Goal: Information Seeking & Learning: Learn about a topic

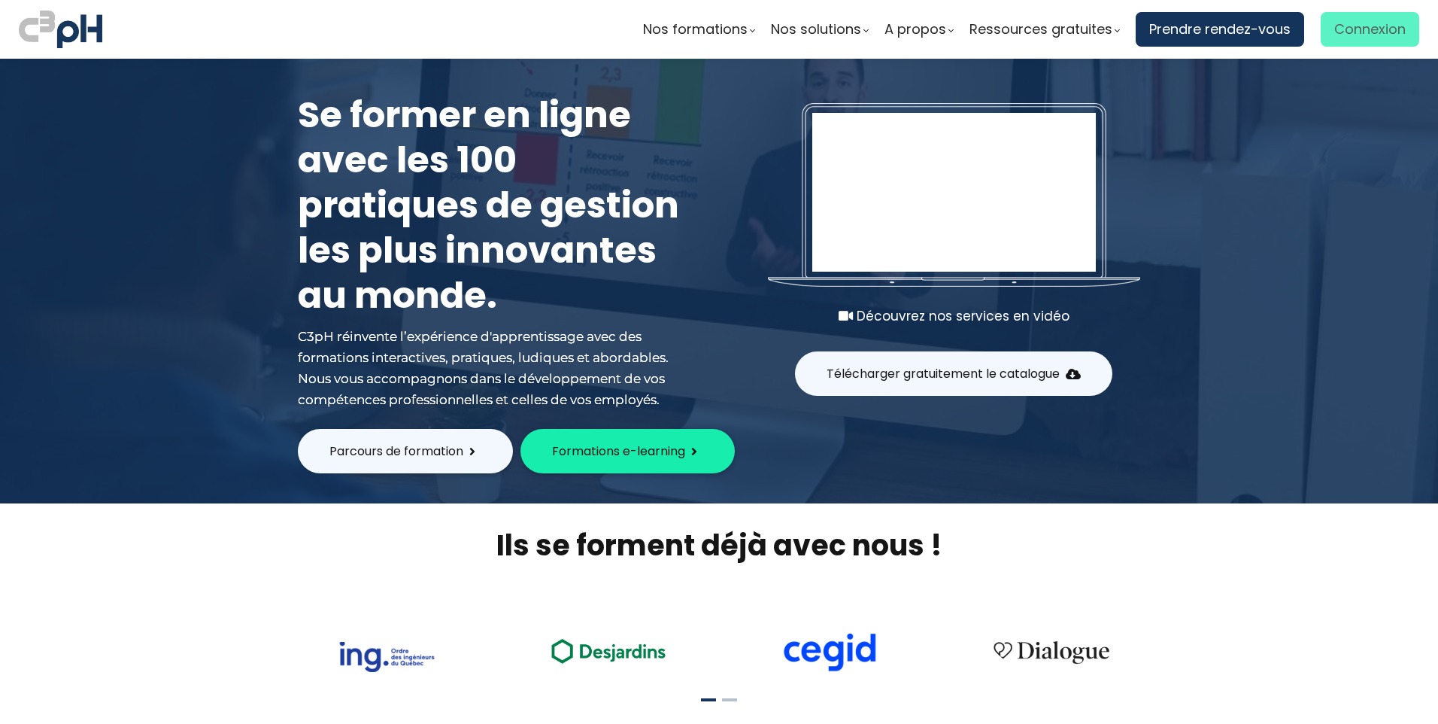
type input "[EMAIL_ADDRESS][DOMAIN_NAME]"
click at [1358, 25] on span "Connexion" at bounding box center [1369, 29] width 71 height 23
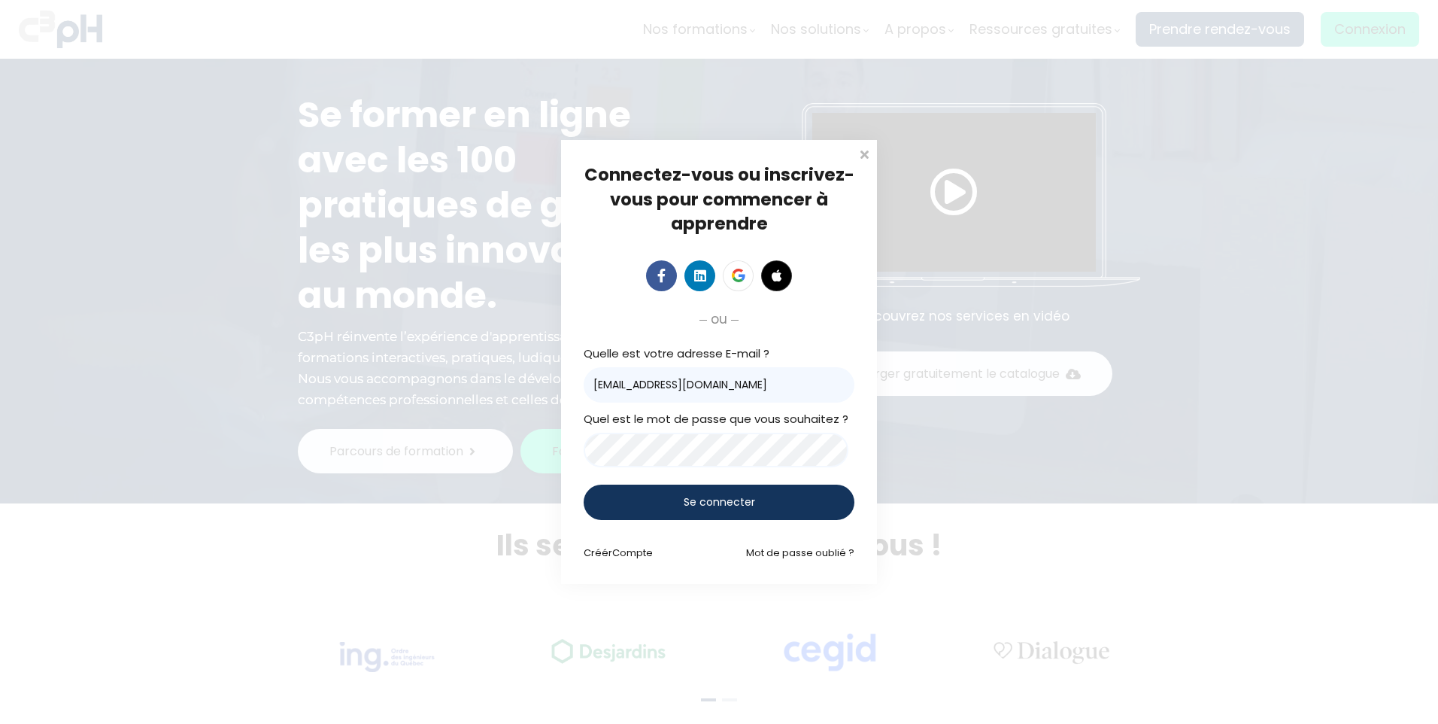
click at [721, 499] on span "Se connecter" at bounding box center [719, 502] width 71 height 16
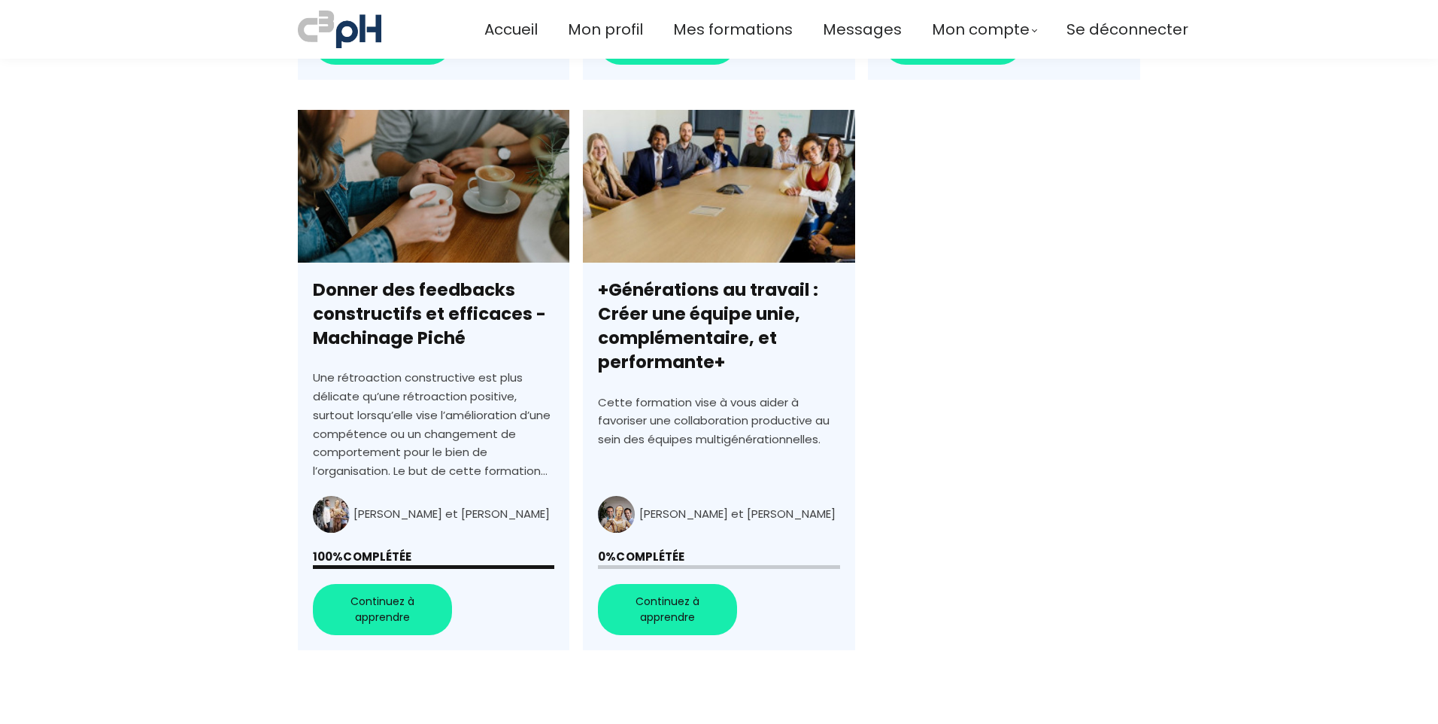
scroll to position [978, 0]
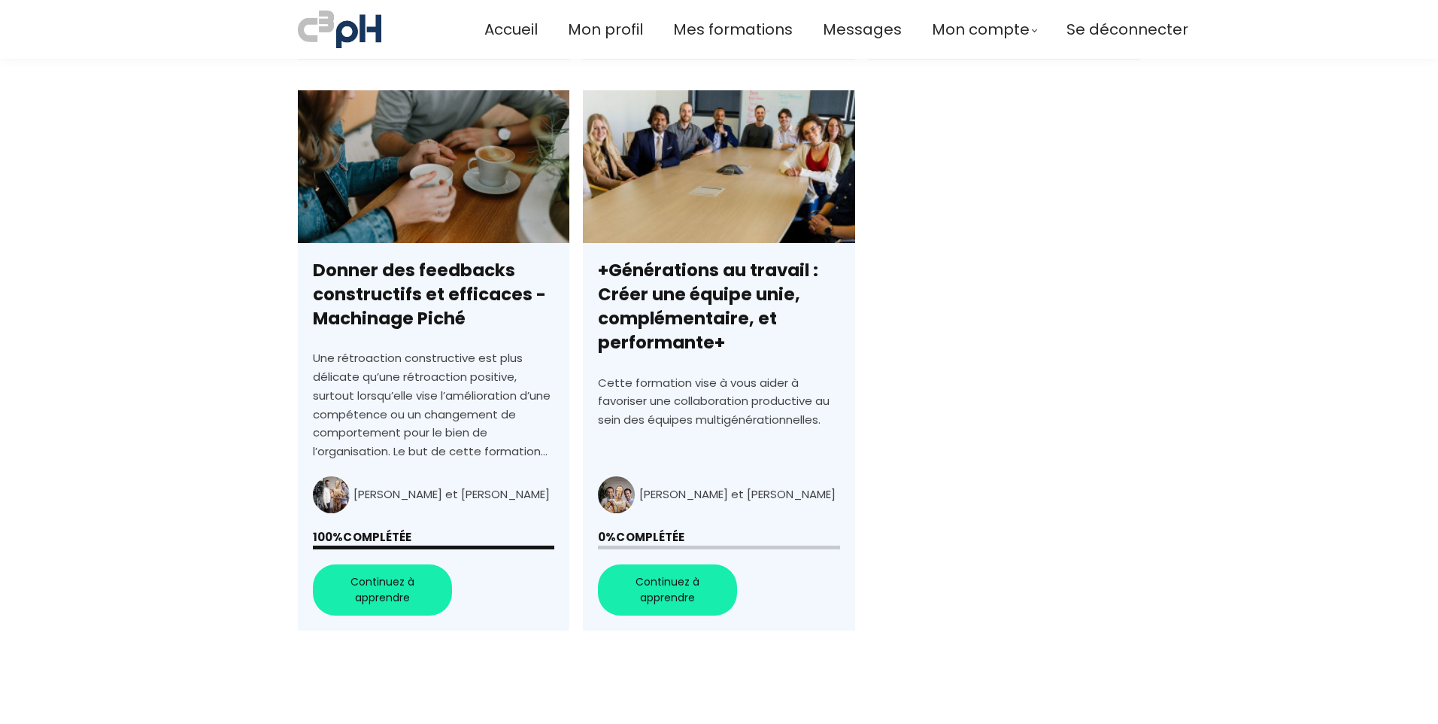
click at [670, 577] on link "+Générations au travail : Créer une équipe unie, complémentaire, et performante+" at bounding box center [719, 360] width 272 height 541
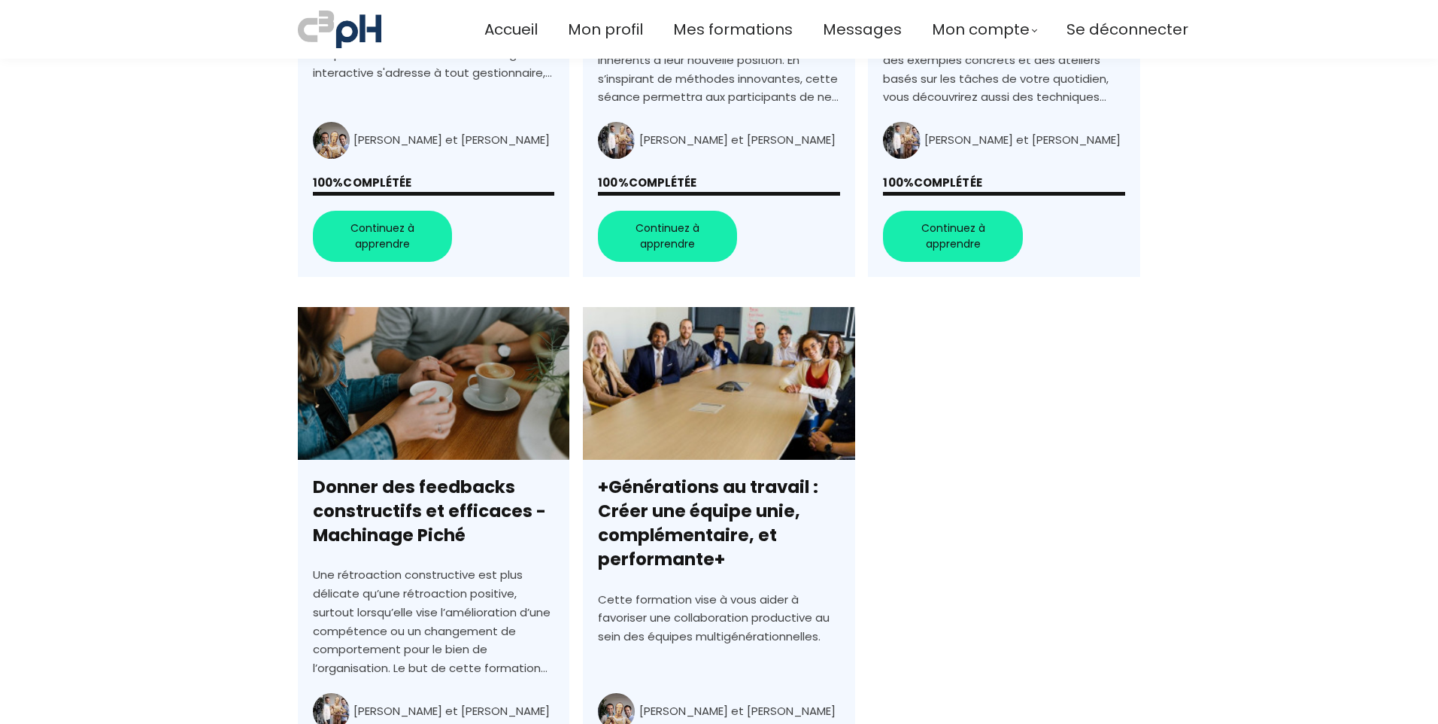
scroll to position [895, 0]
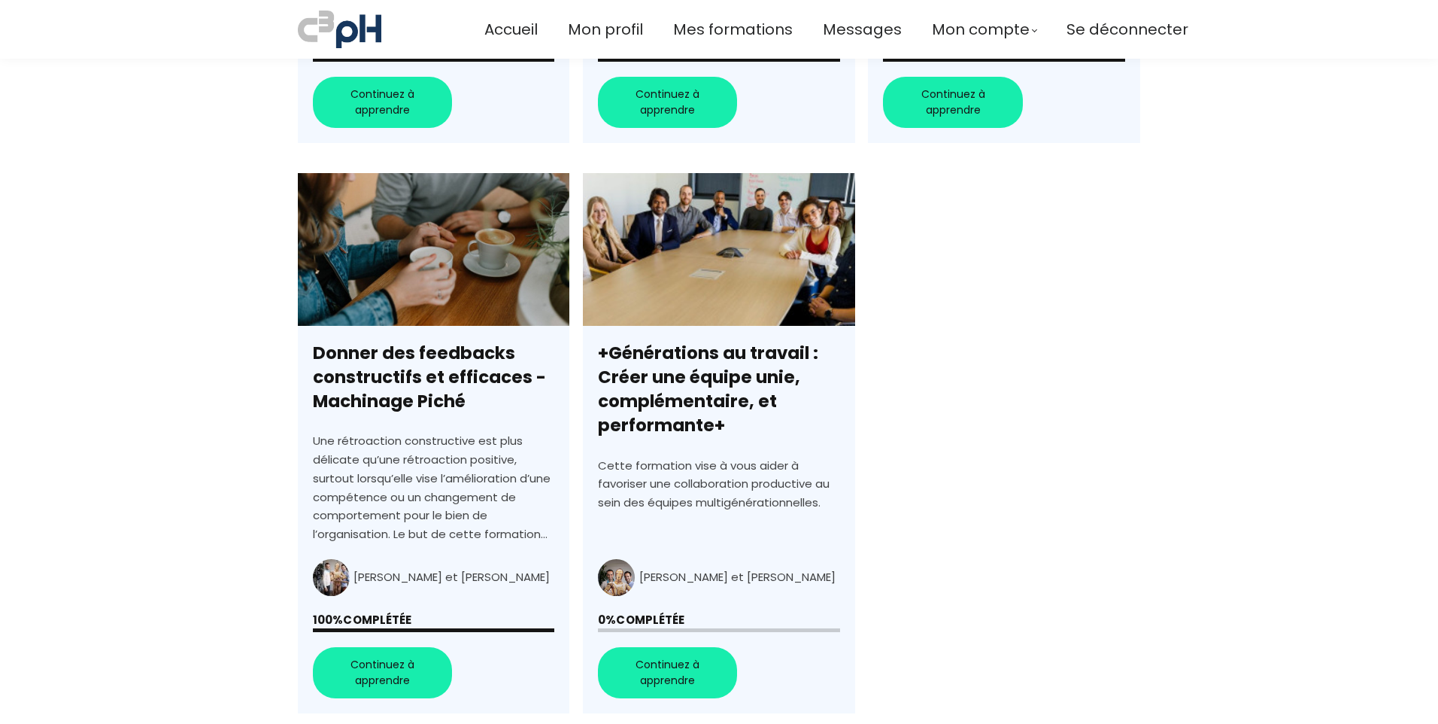
click at [699, 381] on link "+Générations au travail : Créer une équipe unie, complémentaire, et performante+" at bounding box center [719, 443] width 272 height 541
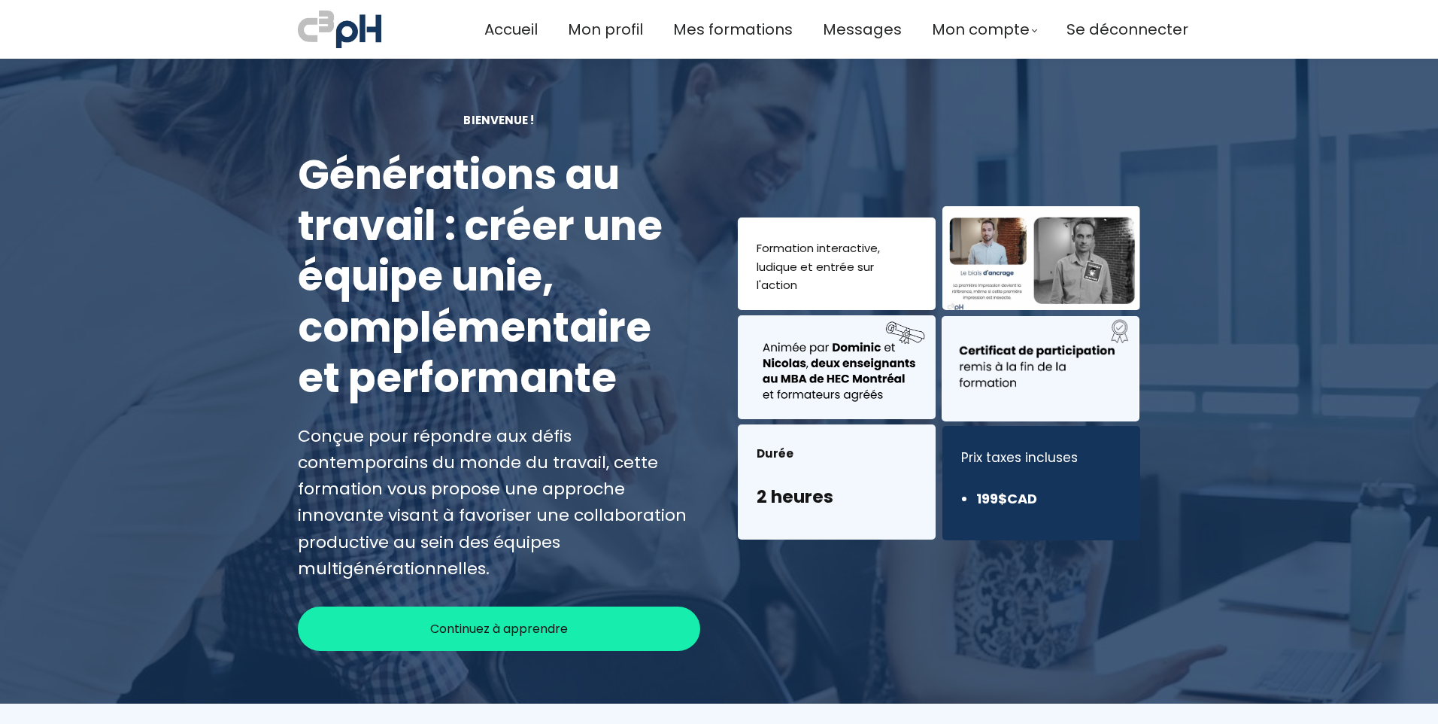
click at [531, 619] on span "Continuez à apprendre" at bounding box center [499, 628] width 138 height 19
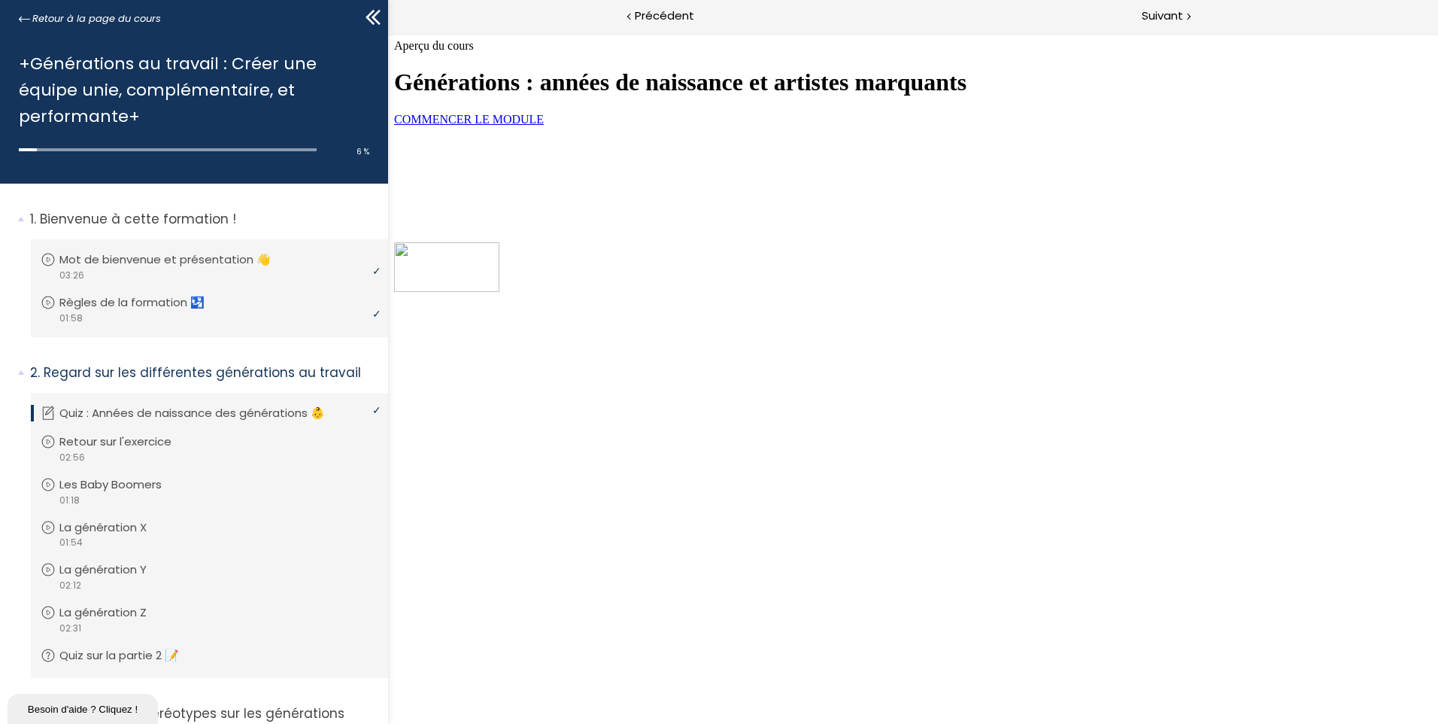
click at [536, 126] on link "COMMENCER LE MODULE" at bounding box center [469, 119] width 150 height 13
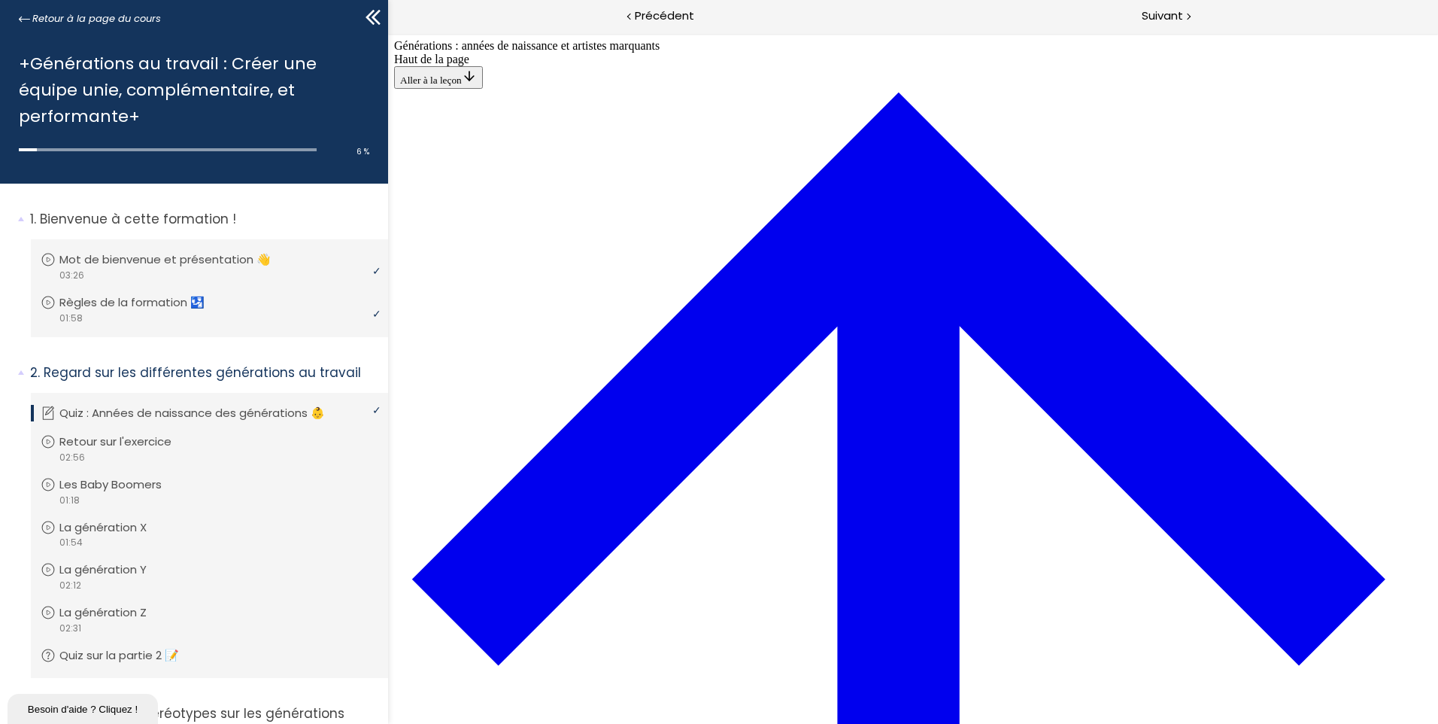
scroll to position [579, 0]
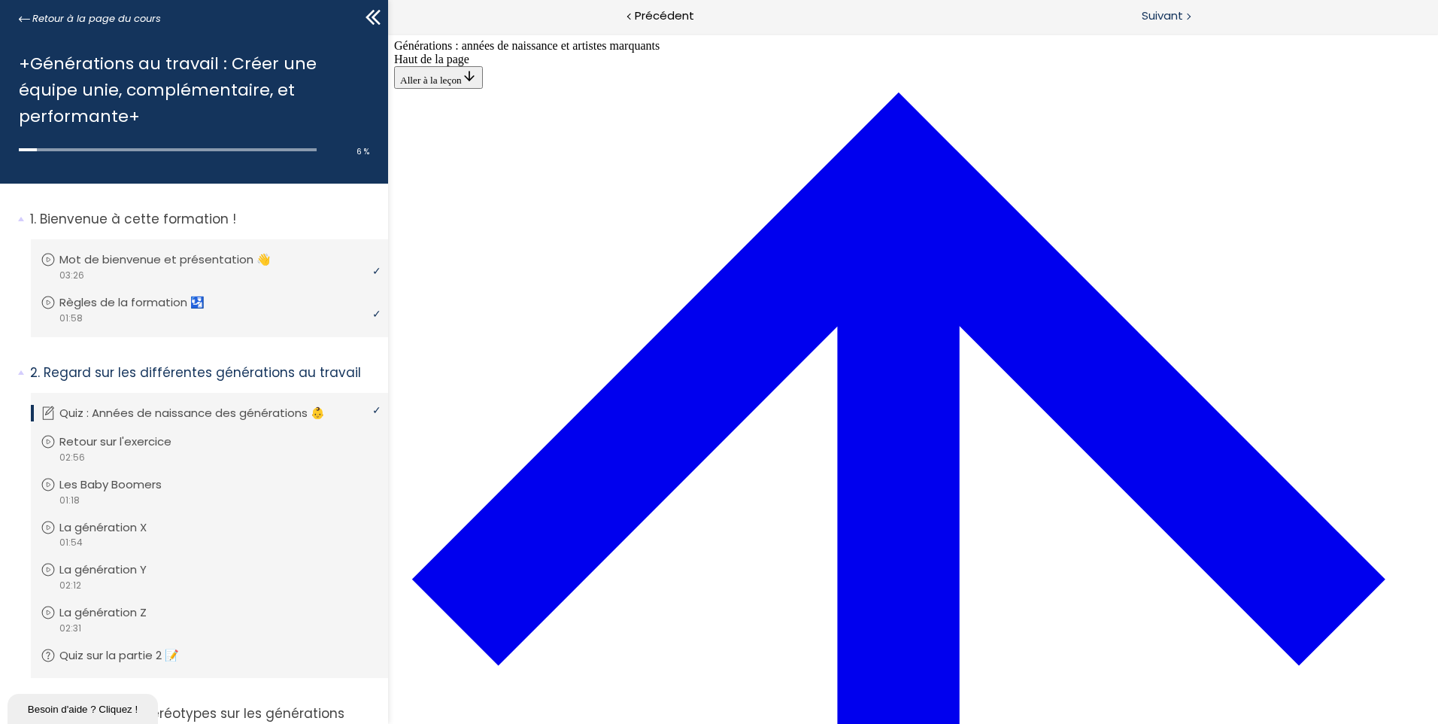
click at [1176, 16] on span "Suivant" at bounding box center [1162, 16] width 41 height 19
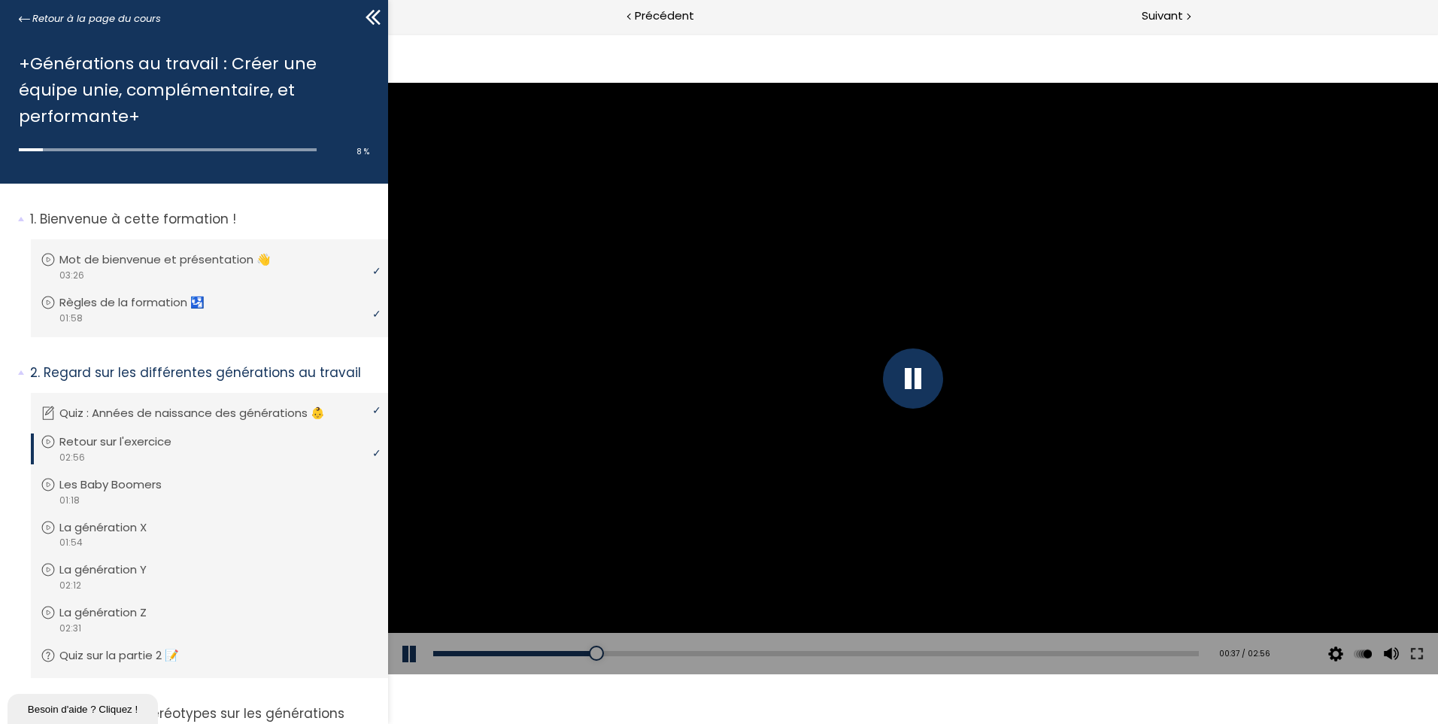
click at [905, 372] on div at bounding box center [913, 378] width 60 height 60
click at [405, 653] on button at bounding box center [410, 654] width 45 height 42
click at [1418, 649] on button at bounding box center [1417, 654] width 27 height 42
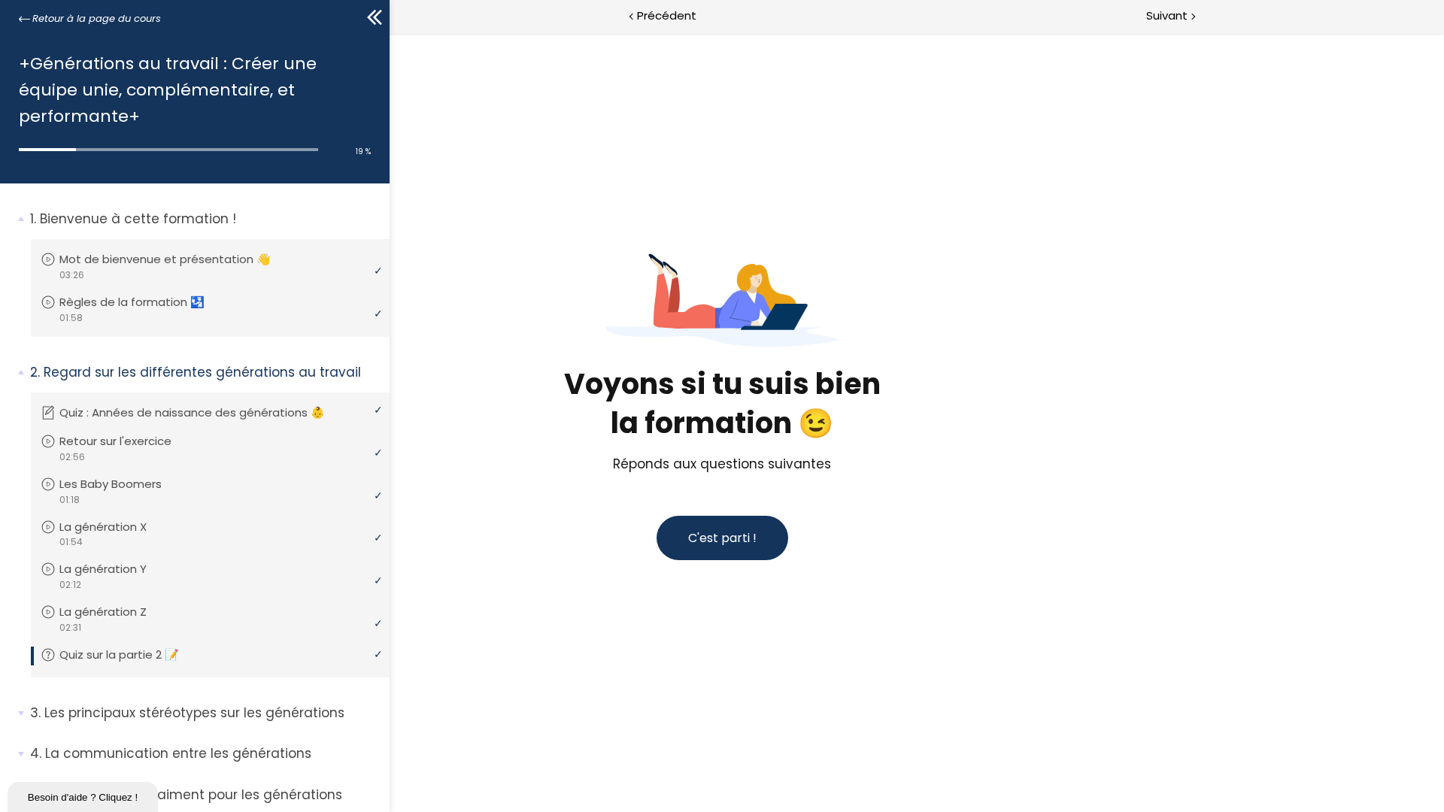
click at [732, 539] on span "C'est parti !" at bounding box center [722, 538] width 68 height 17
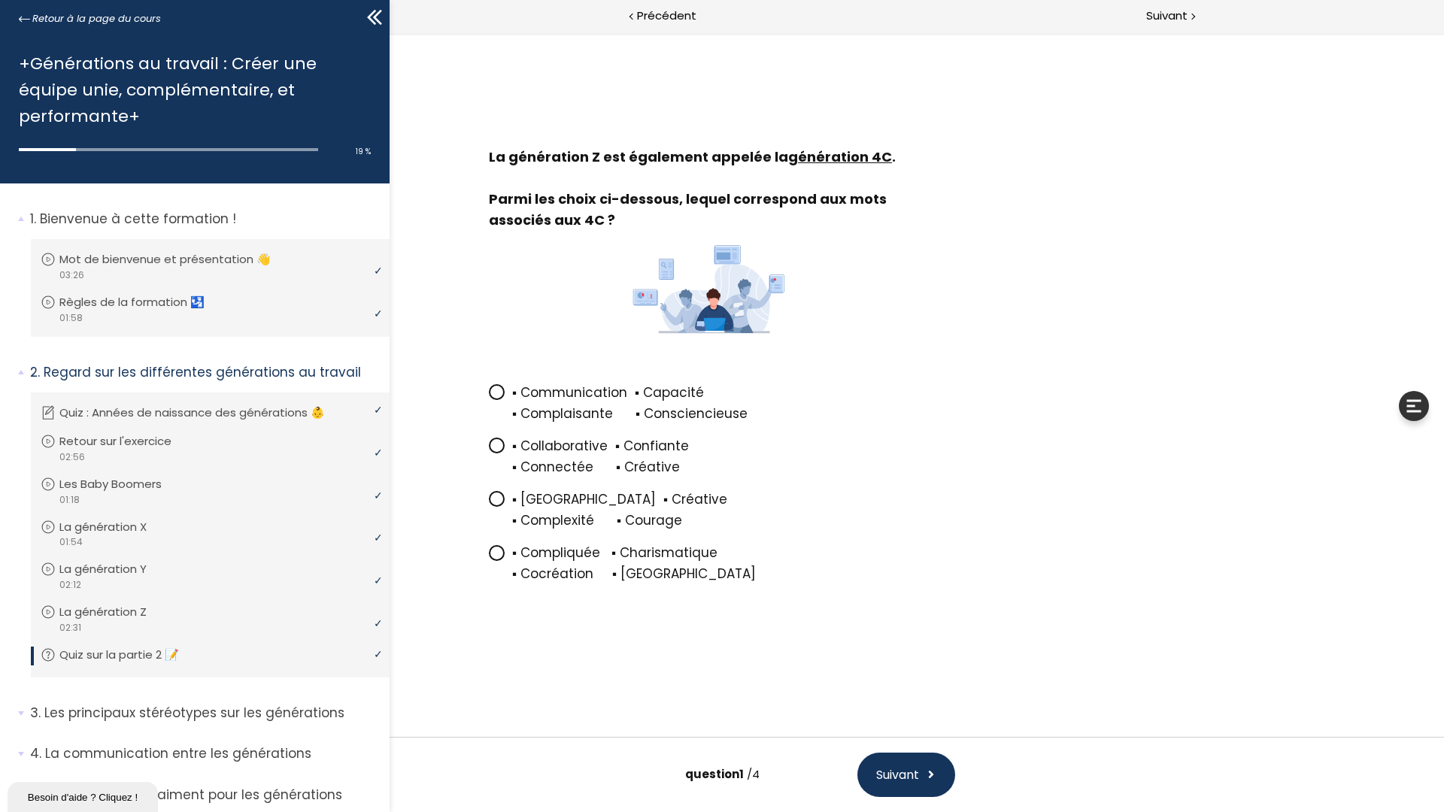
click at [493, 444] on icon at bounding box center [496, 445] width 9 height 9
click at [489, 451] on input "▪ Collaborative ▪ Confiante ▪ Connectée ▪ Créative" at bounding box center [489, 451] width 0 height 0
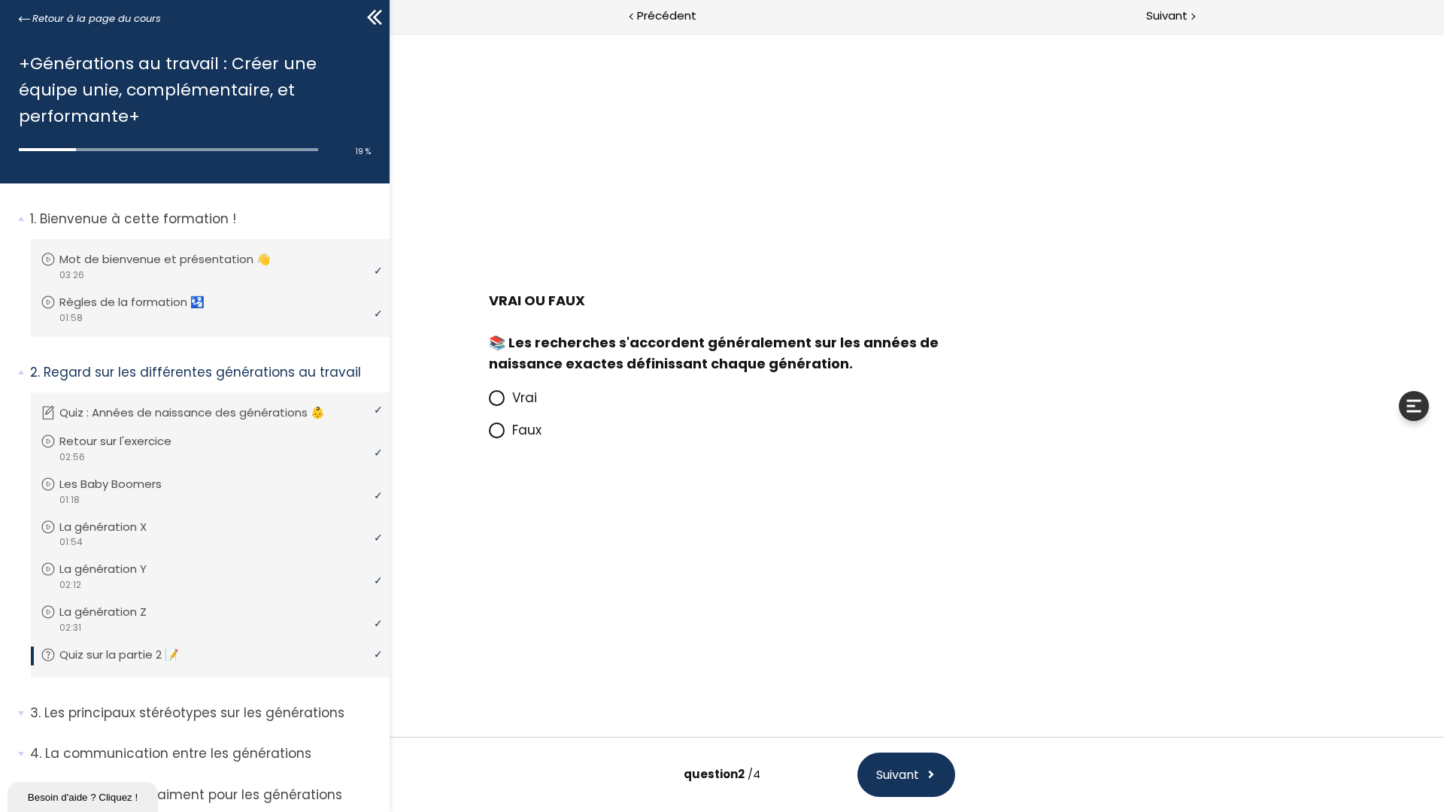
click at [498, 429] on icon at bounding box center [496, 430] width 9 height 9
click at [489, 435] on input "Faux" at bounding box center [489, 435] width 0 height 0
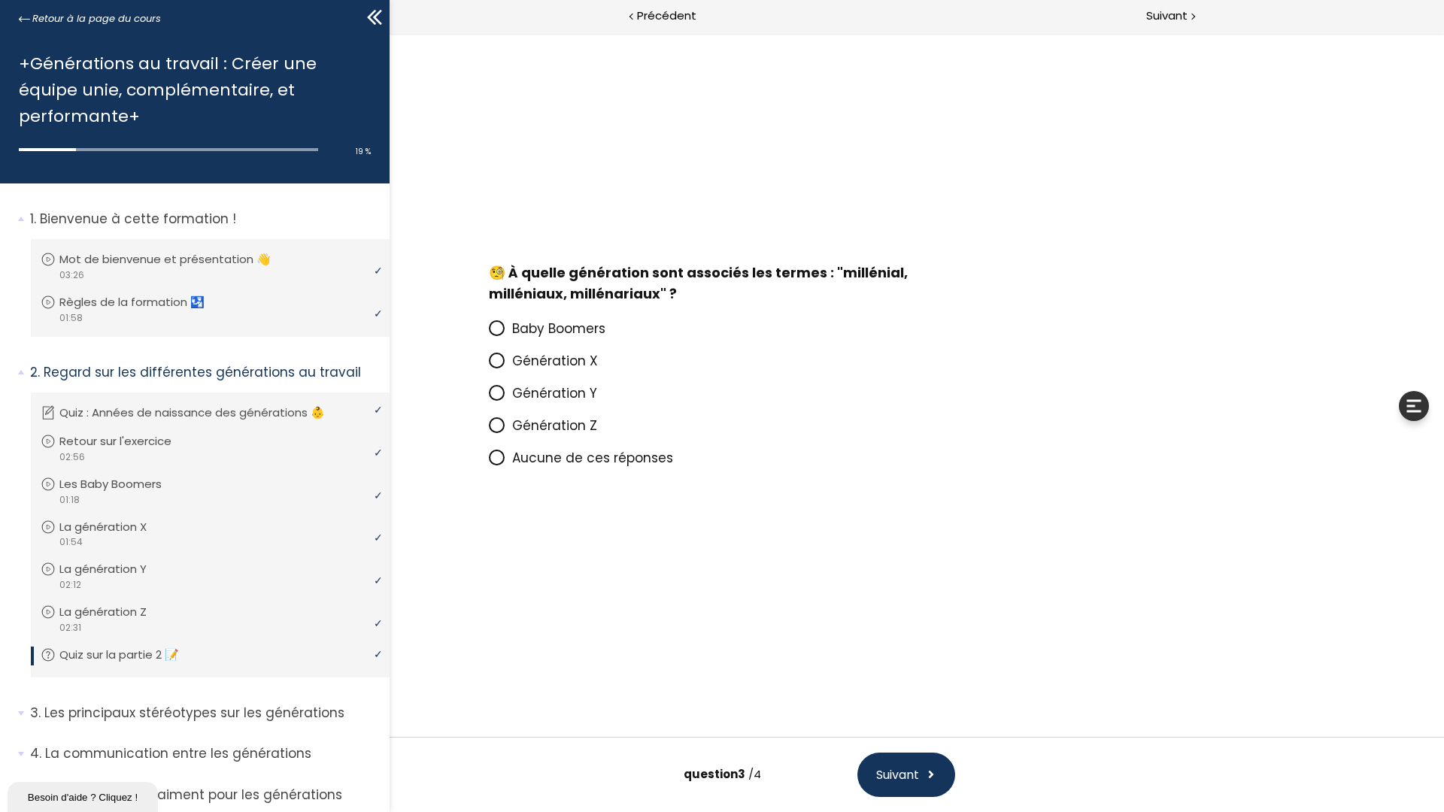
click at [498, 390] on icon at bounding box center [496, 392] width 9 height 9
click at [489, 398] on input "Génération Y" at bounding box center [489, 398] width 0 height 0
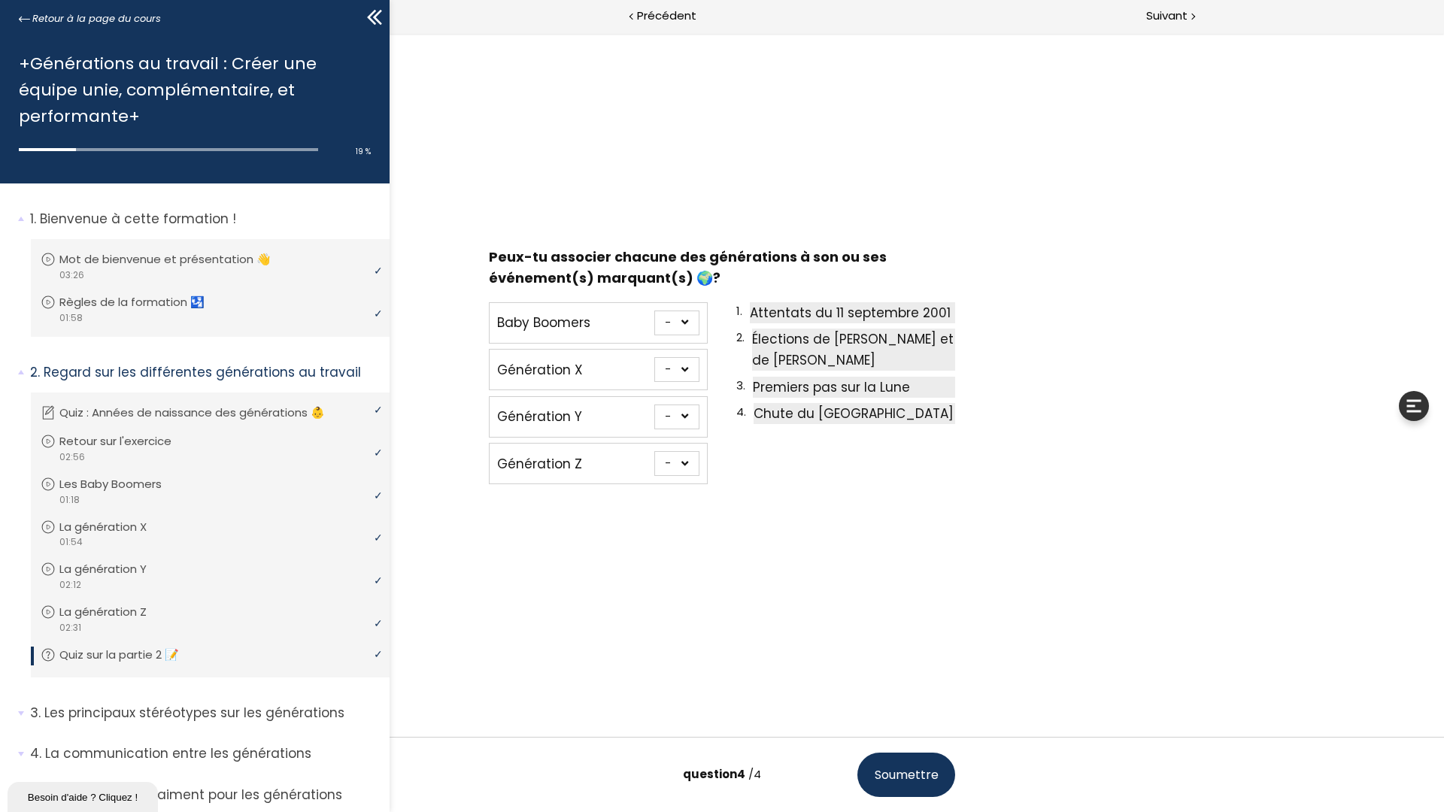
click at [686, 464] on select "- 1 2 3 4" at bounding box center [676, 463] width 45 height 25
select select "667aa744ca949"
click at [654, 451] on select "- 1 2 3 4" at bounding box center [676, 463] width 45 height 25
click at [687, 418] on select "- 1 2 3 4" at bounding box center [676, 417] width 45 height 25
select select "667aa744ca8ce"
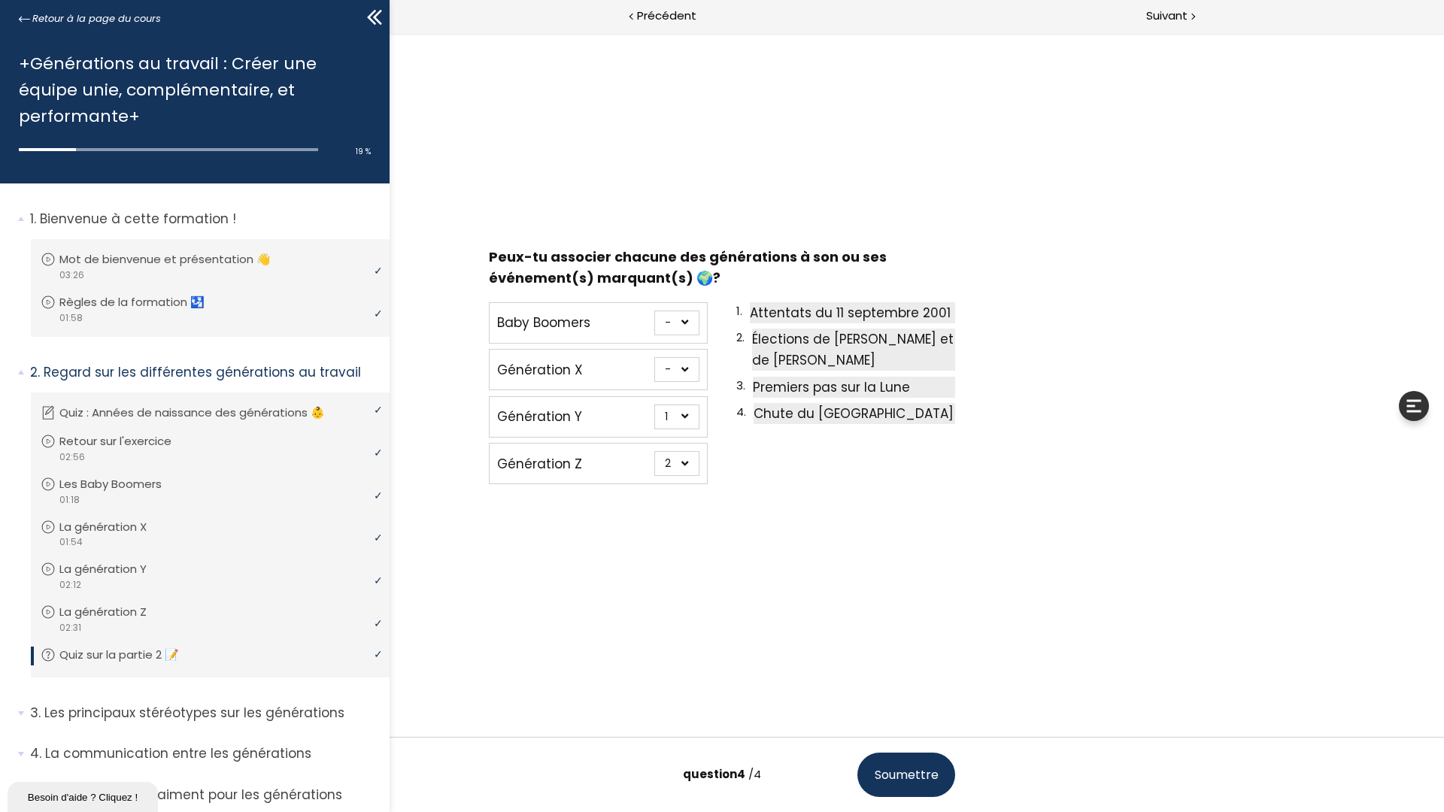
click at [654, 405] on select "- 1 2 3 4" at bounding box center [676, 417] width 45 height 25
click at [684, 321] on select "- 1 2 3 4" at bounding box center [676, 323] width 45 height 25
select select "667aa744ca7f1"
click at [654, 311] on select "- 1 2 3 4" at bounding box center [676, 323] width 45 height 25
click at [685, 369] on select "- 1 2 3 4" at bounding box center [676, 369] width 45 height 25
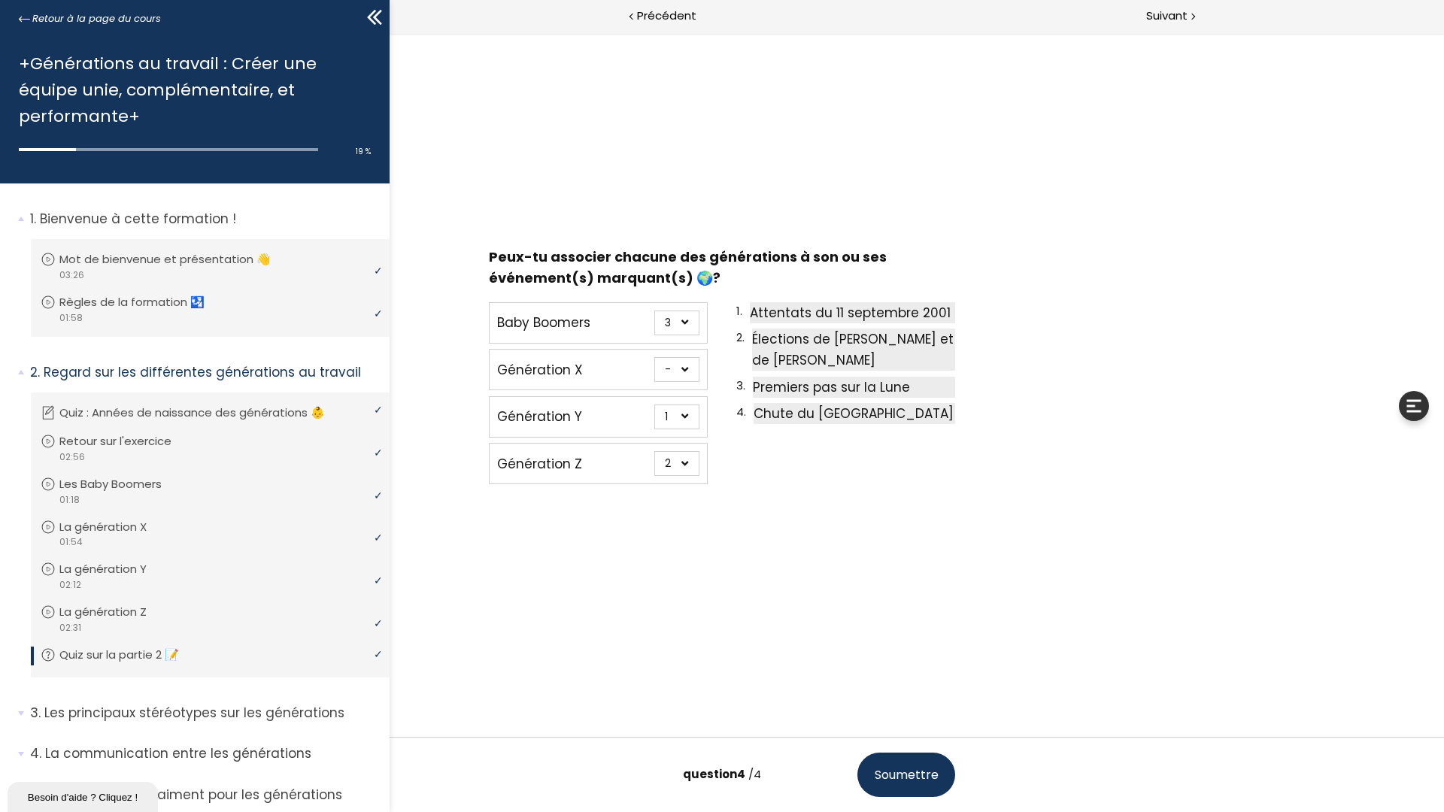
select select "667aa744ca862"
click at [654, 357] on select "- 1 2 3 4" at bounding box center [676, 369] width 45 height 25
click at [930, 723] on span "Soumettre" at bounding box center [907, 775] width 64 height 19
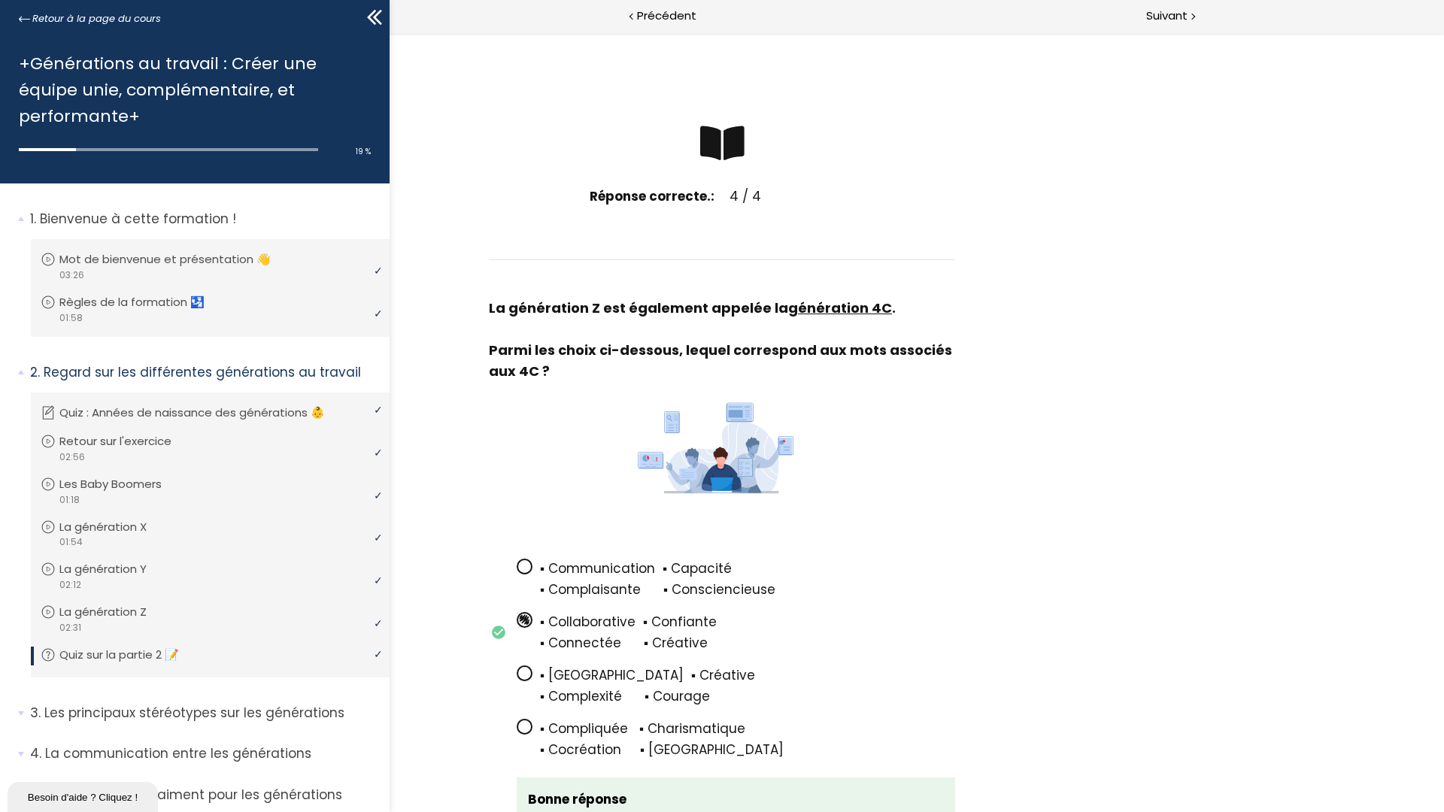
click at [718, 152] on span at bounding box center [722, 143] width 44 height 39
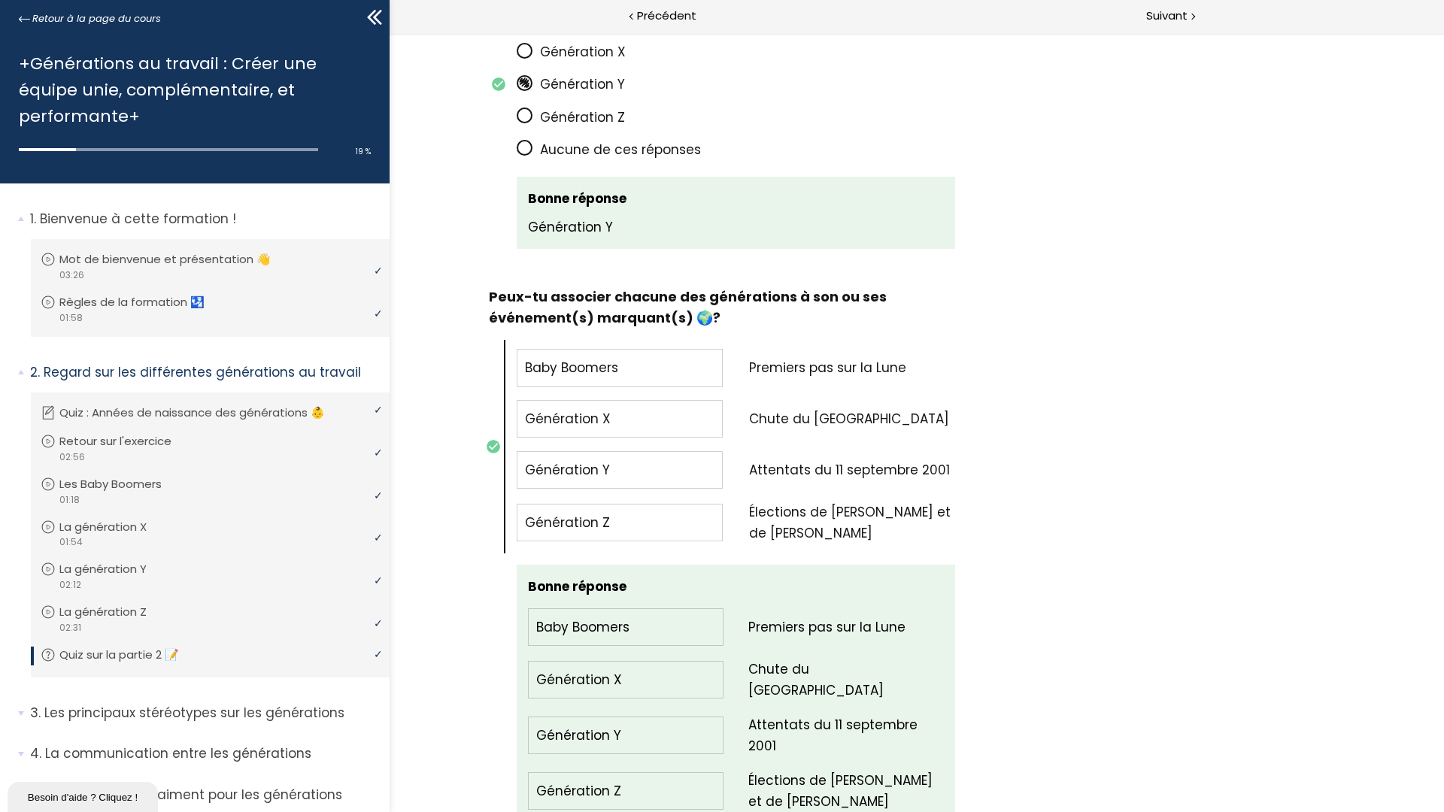
scroll to position [1646, 0]
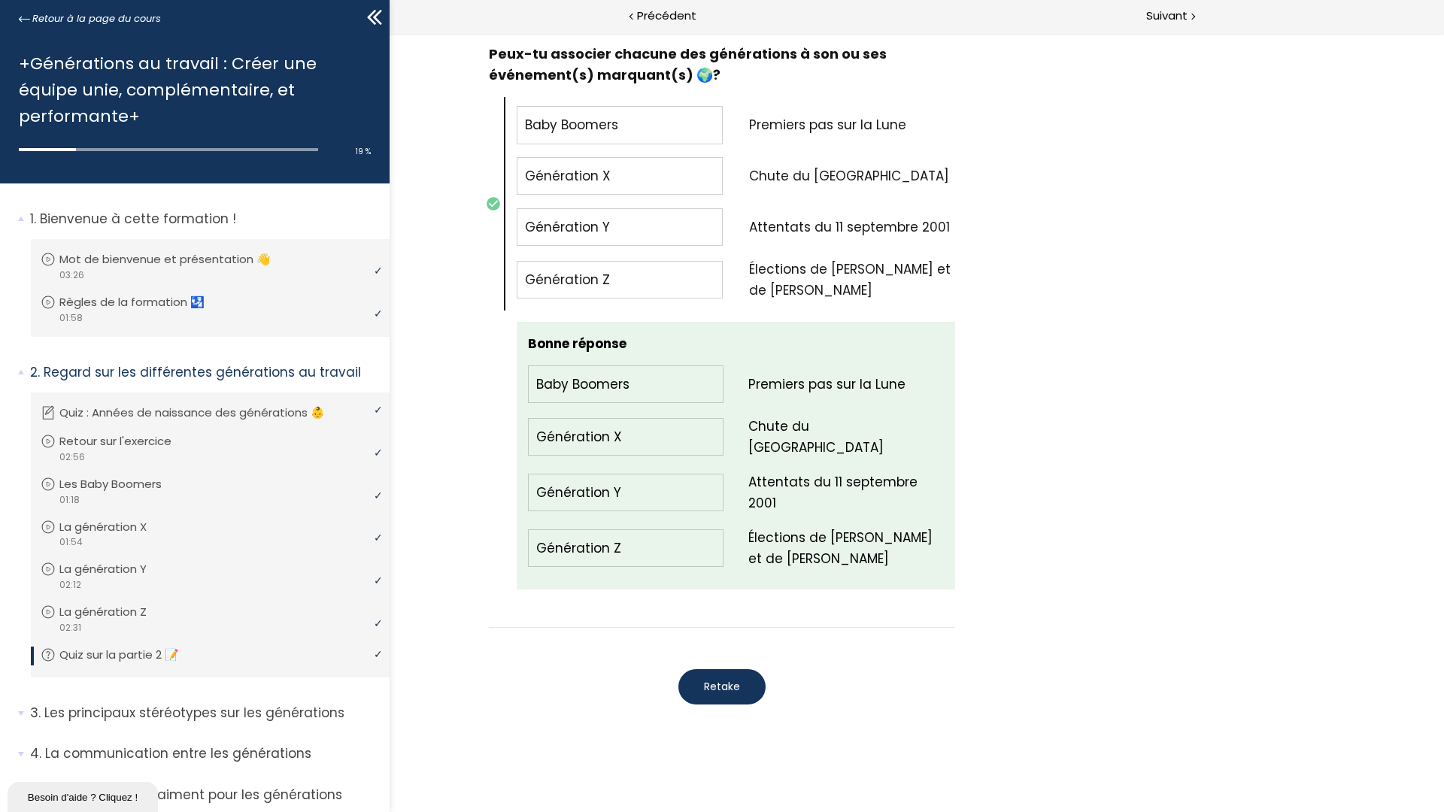
click at [723, 680] on span "Retake" at bounding box center [722, 687] width 36 height 16
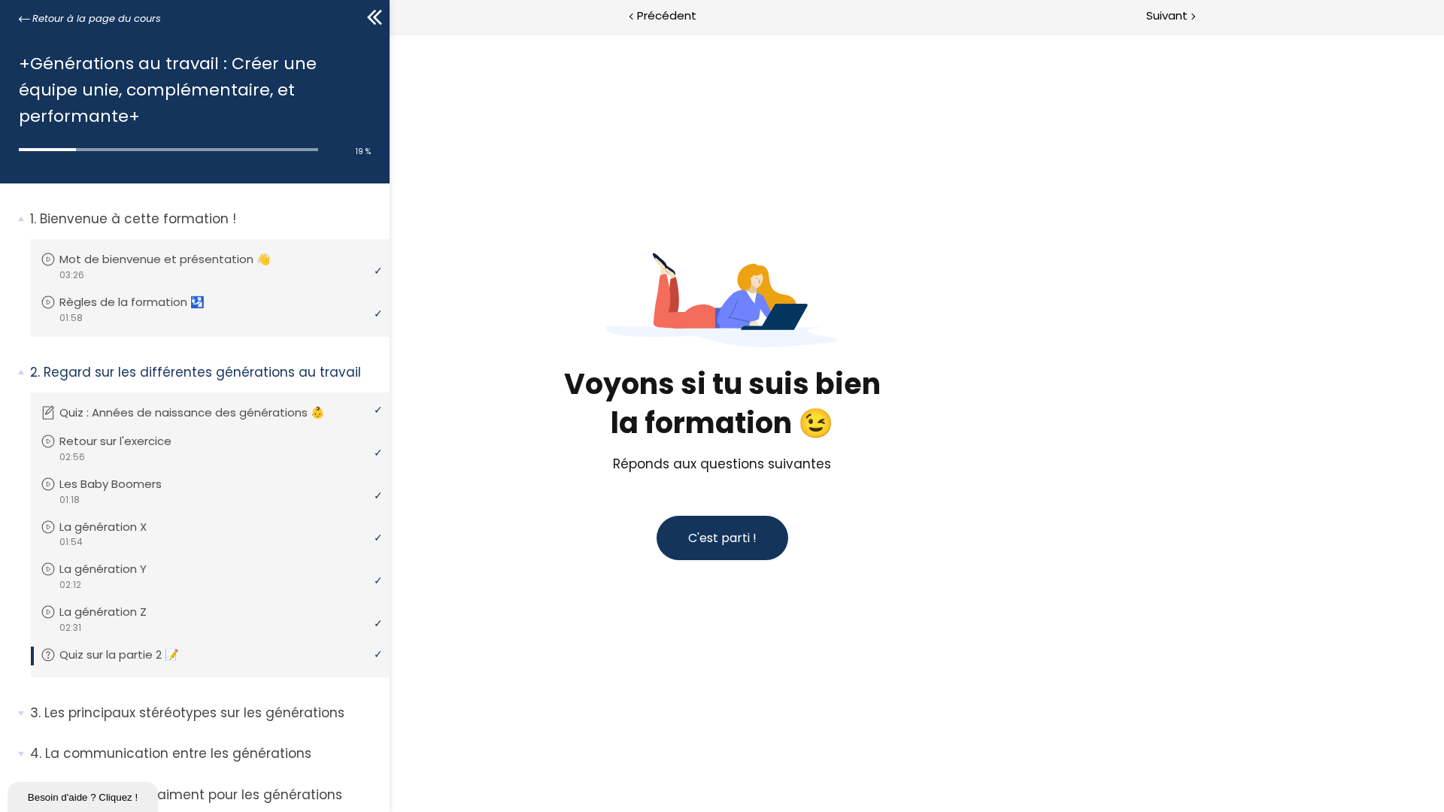
click at [790, 458] on span "Réponds aux questions suivantes" at bounding box center [722, 464] width 218 height 18
click at [767, 552] on button "C'est parti !" at bounding box center [723, 538] width 132 height 44
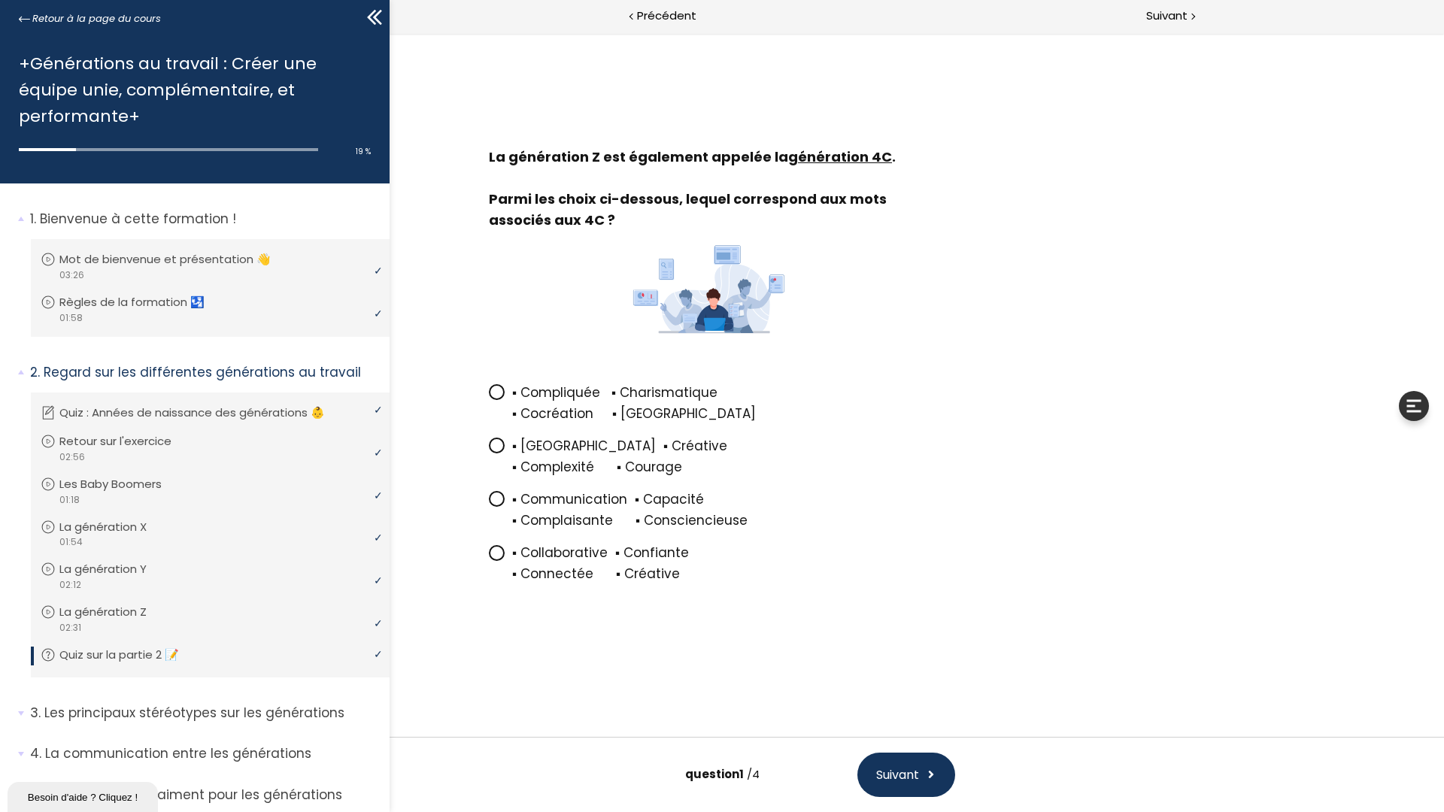
click at [933, 723] on span at bounding box center [931, 775] width 12 height 19
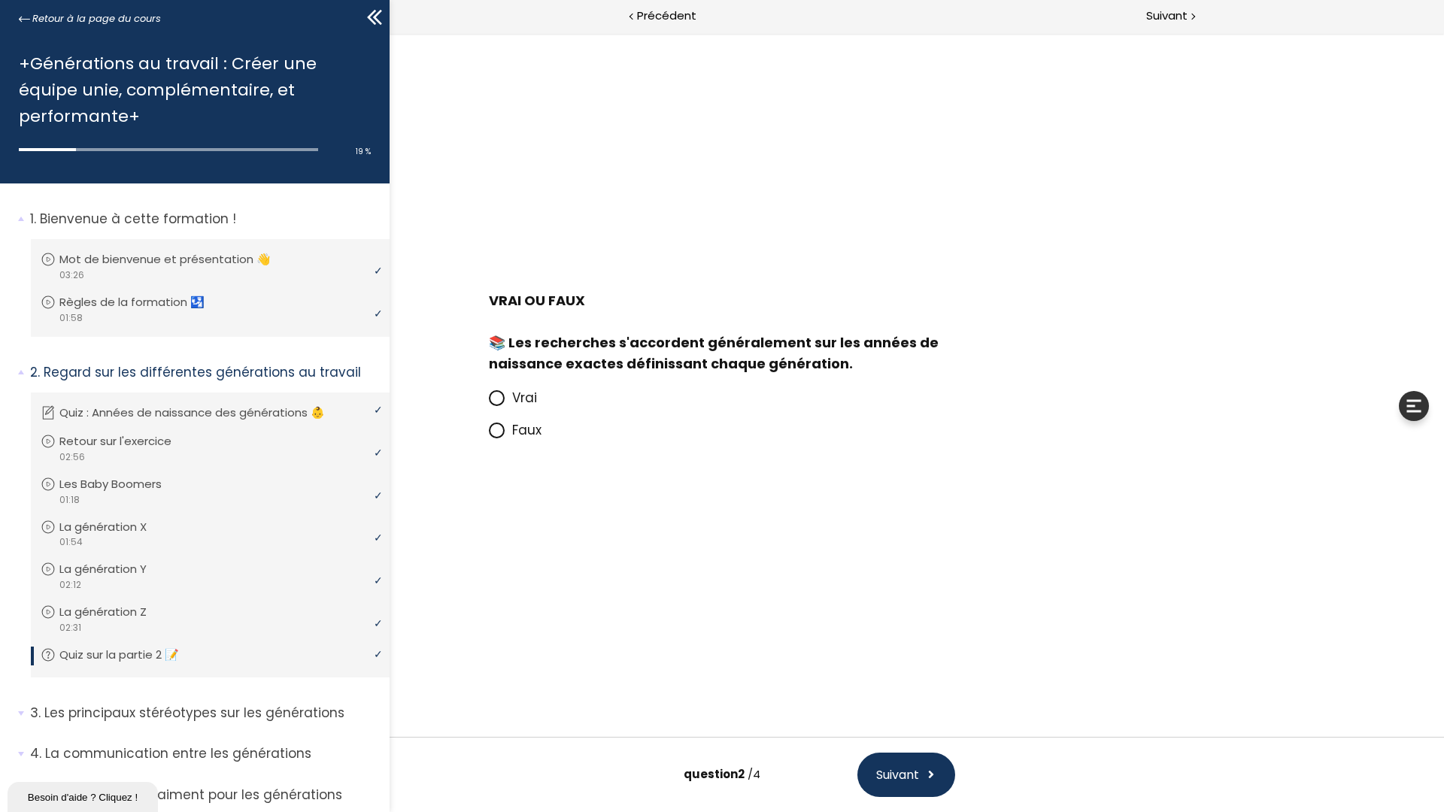
click at [933, 723] on span at bounding box center [931, 775] width 12 height 19
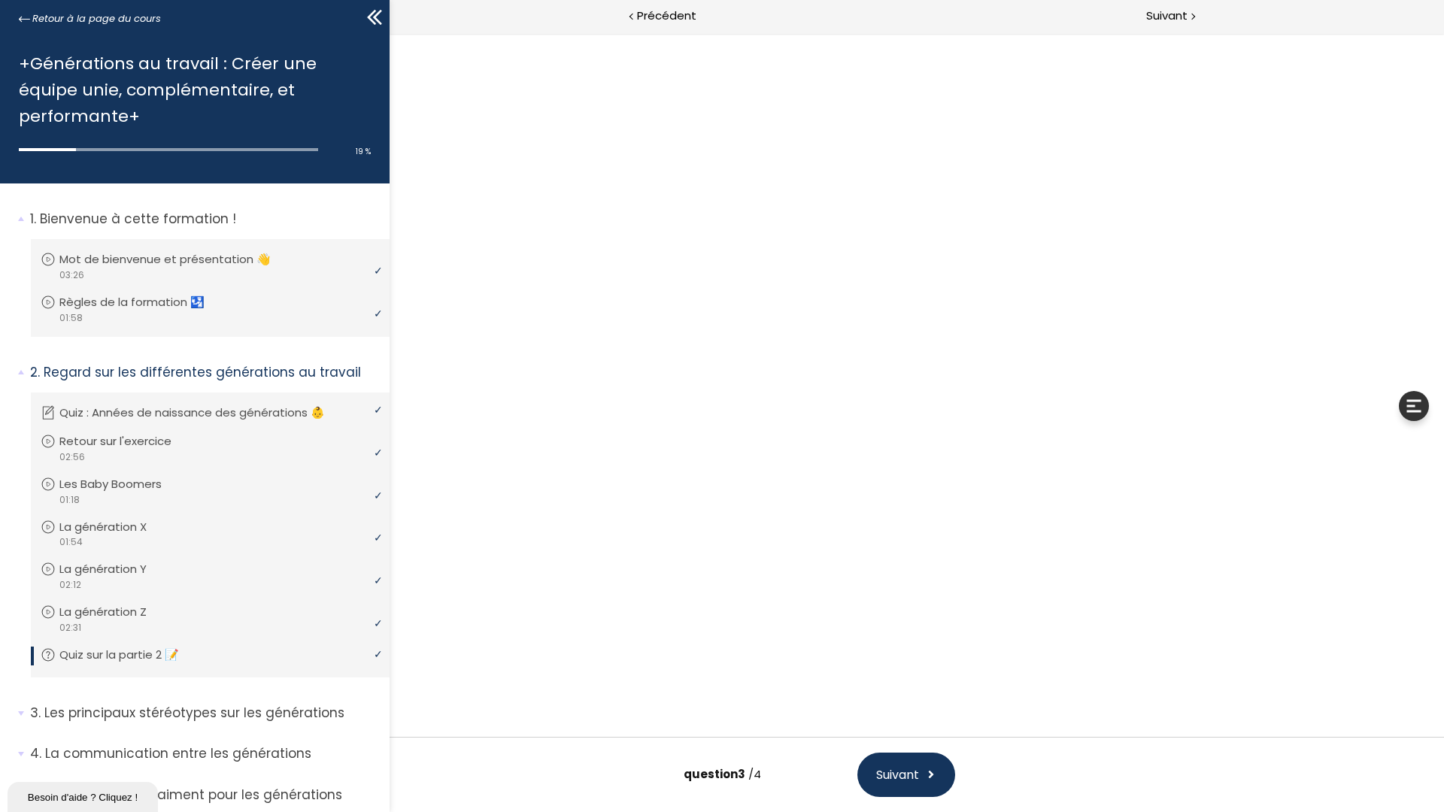
click at [933, 723] on span at bounding box center [931, 775] width 12 height 19
click at [933, 723] on span "Soumettre" at bounding box center [907, 775] width 64 height 19
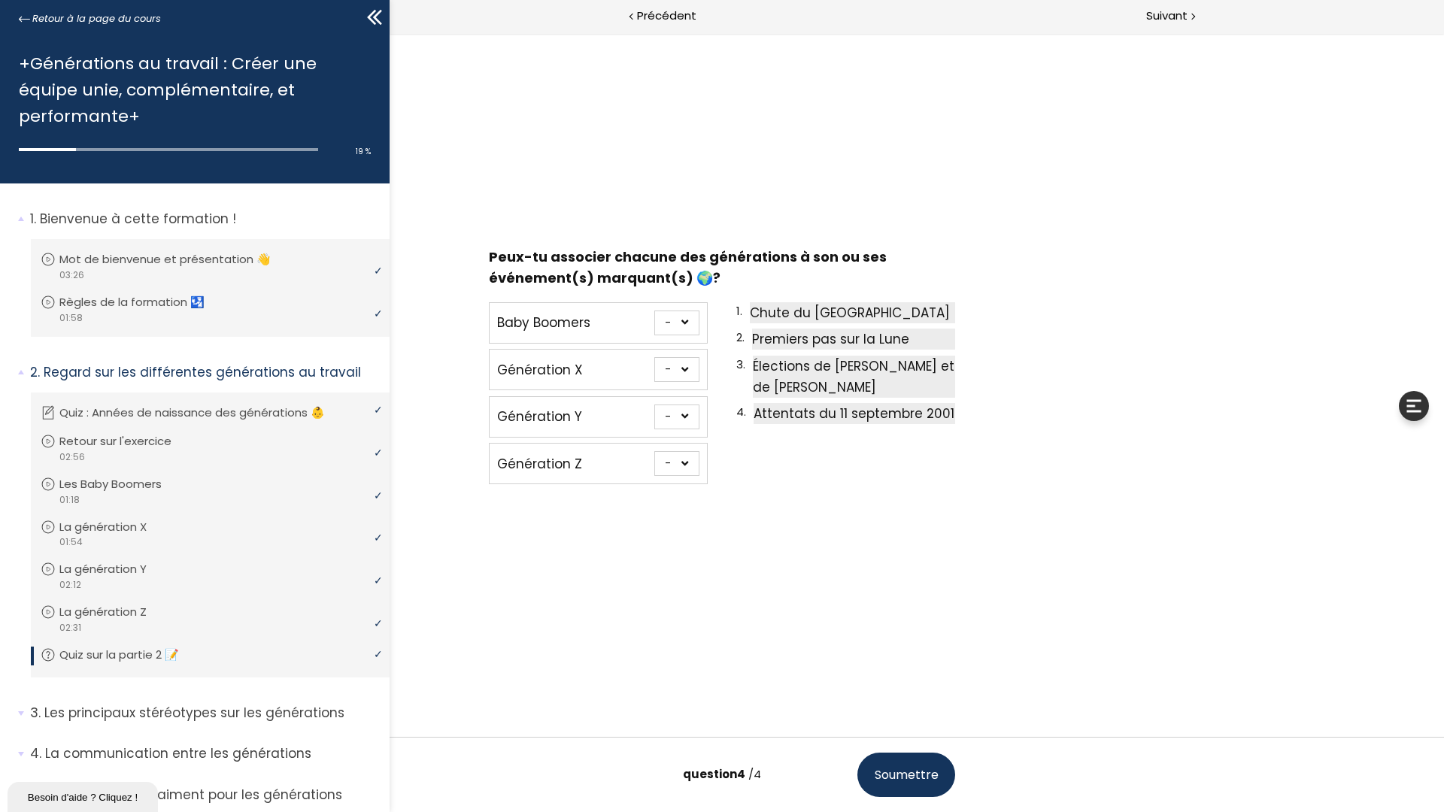
click at [933, 723] on span "Soumettre" at bounding box center [907, 775] width 64 height 19
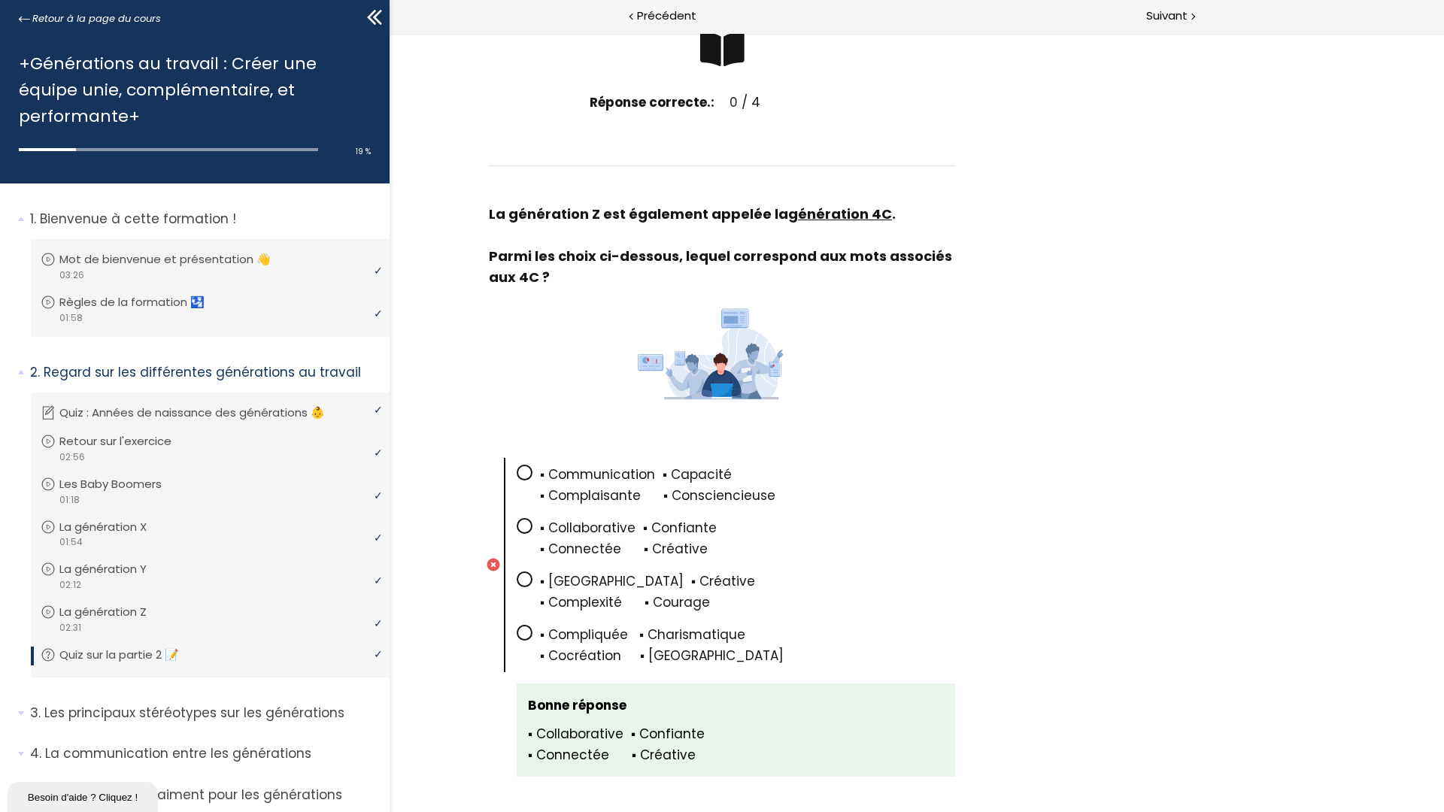
scroll to position [805, 0]
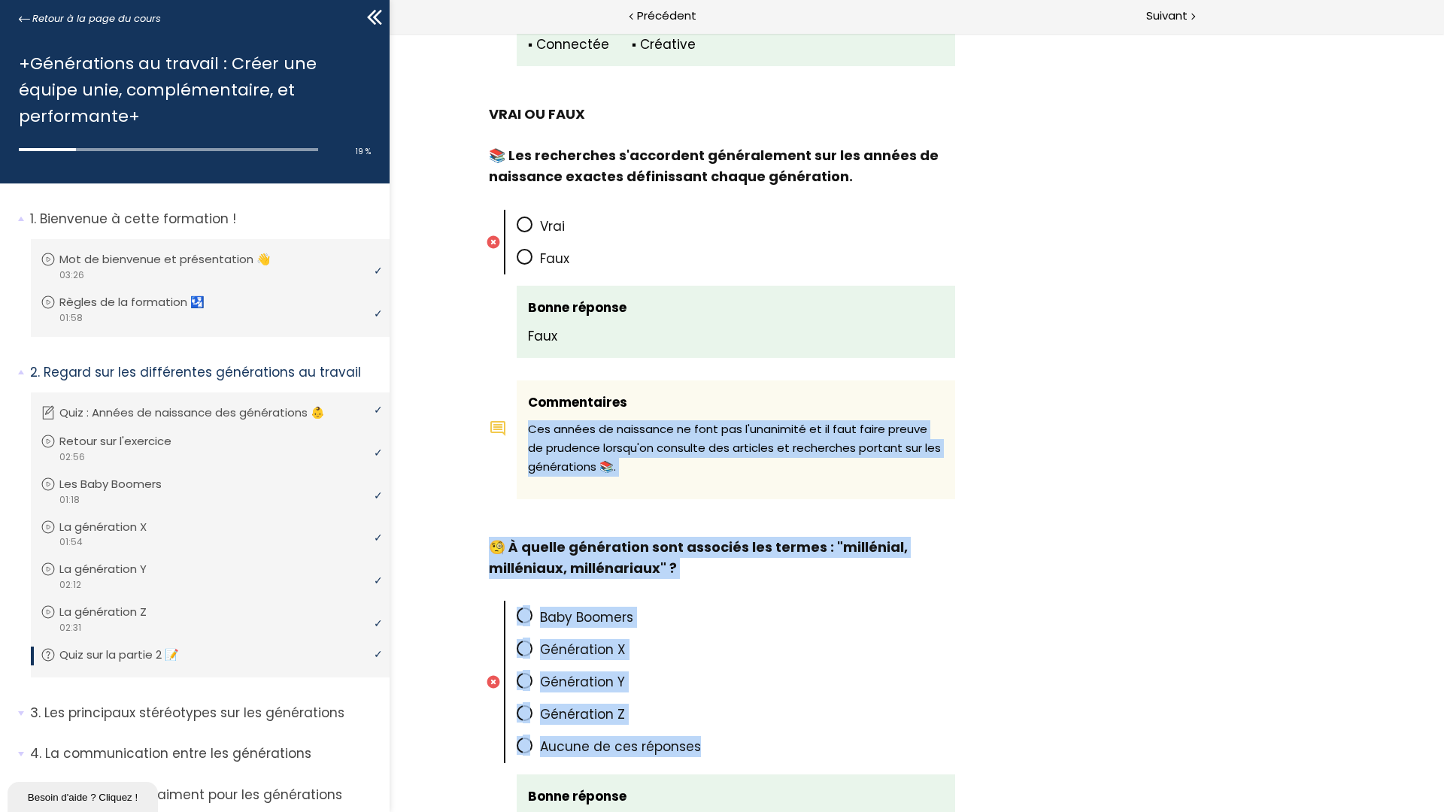
drag, startPoint x: 1422, startPoint y: 382, endPoint x: 1443, endPoint y: 607, distance: 226.0
click at [1437, 607] on div "score: - Points: 0 / 0 Réponse correcte.: 0 / 4 Temps passé: 00:00:04 Date de s…" at bounding box center [722, 406] width 1444 height 812
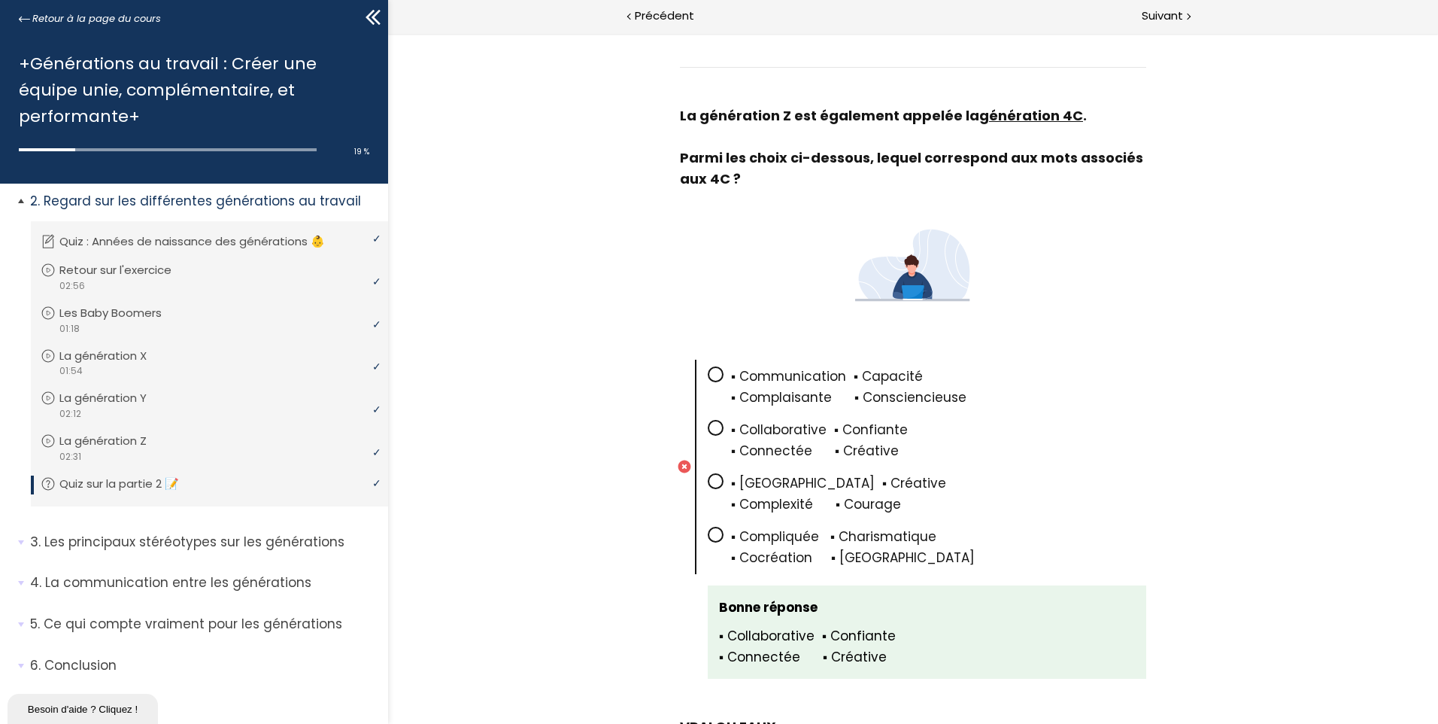
scroll to position [182, 0]
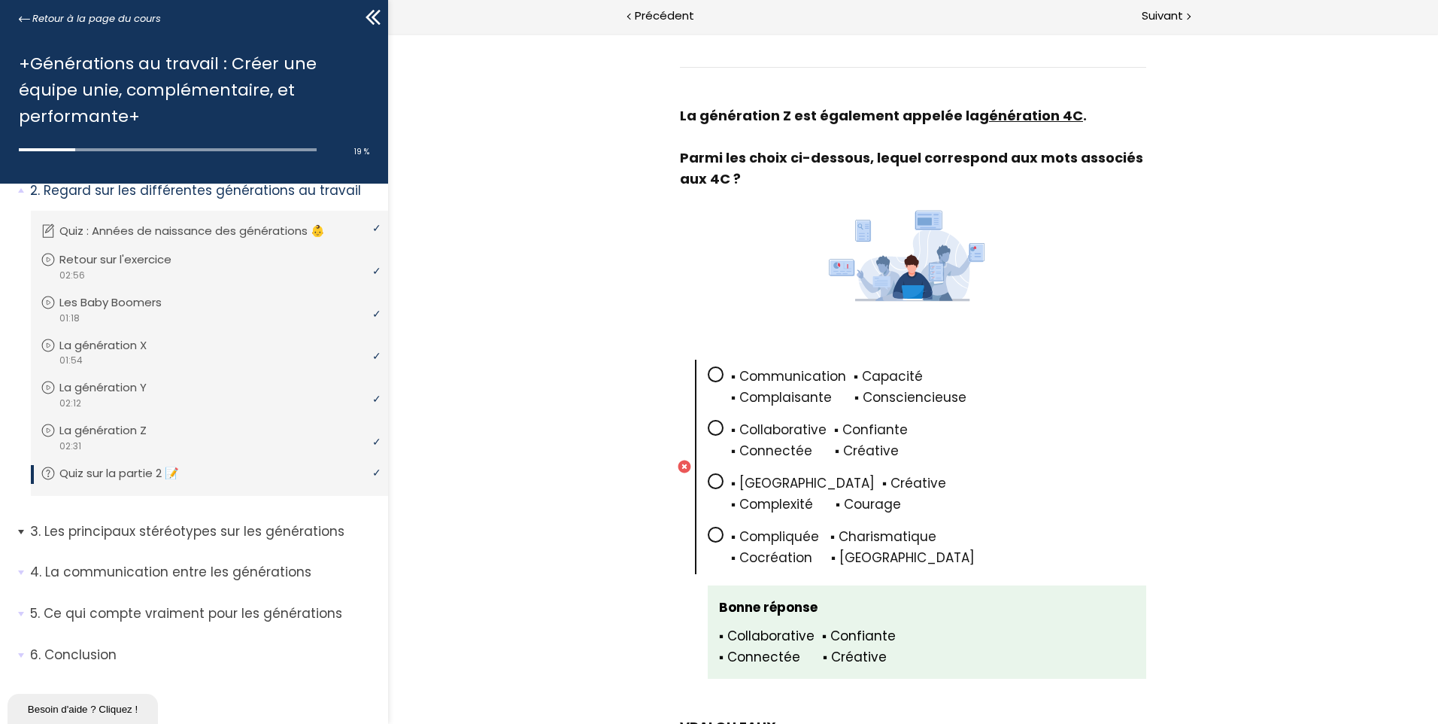
drag, startPoint x: 119, startPoint y: 514, endPoint x: 109, endPoint y: 522, distance: 12.8
click at [118, 514] on li "3. Les principaux stéréotypes sur les générations Vous devez avoir terminé l'un…" at bounding box center [194, 537] width 388 height 53
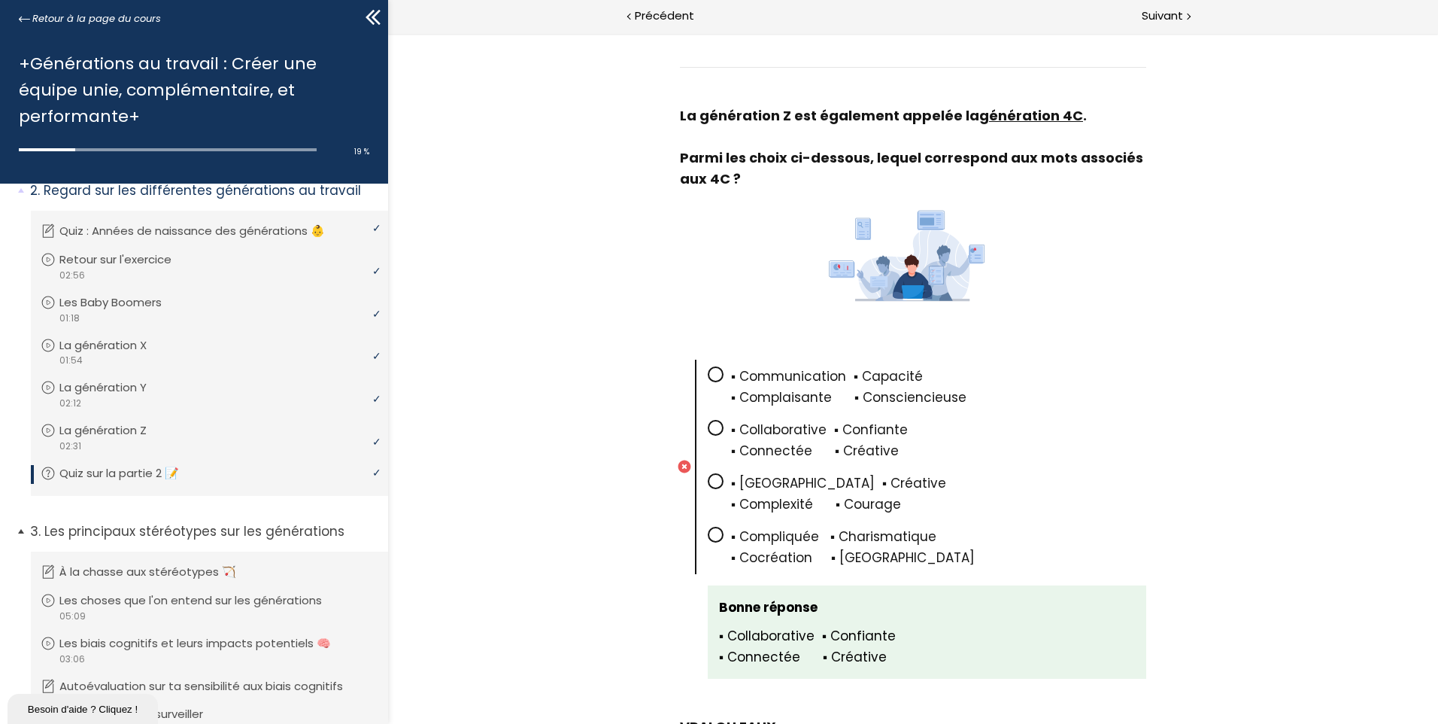
click at [100, 536] on p "Les principaux stéréotypes sur les générations" at bounding box center [203, 531] width 347 height 19
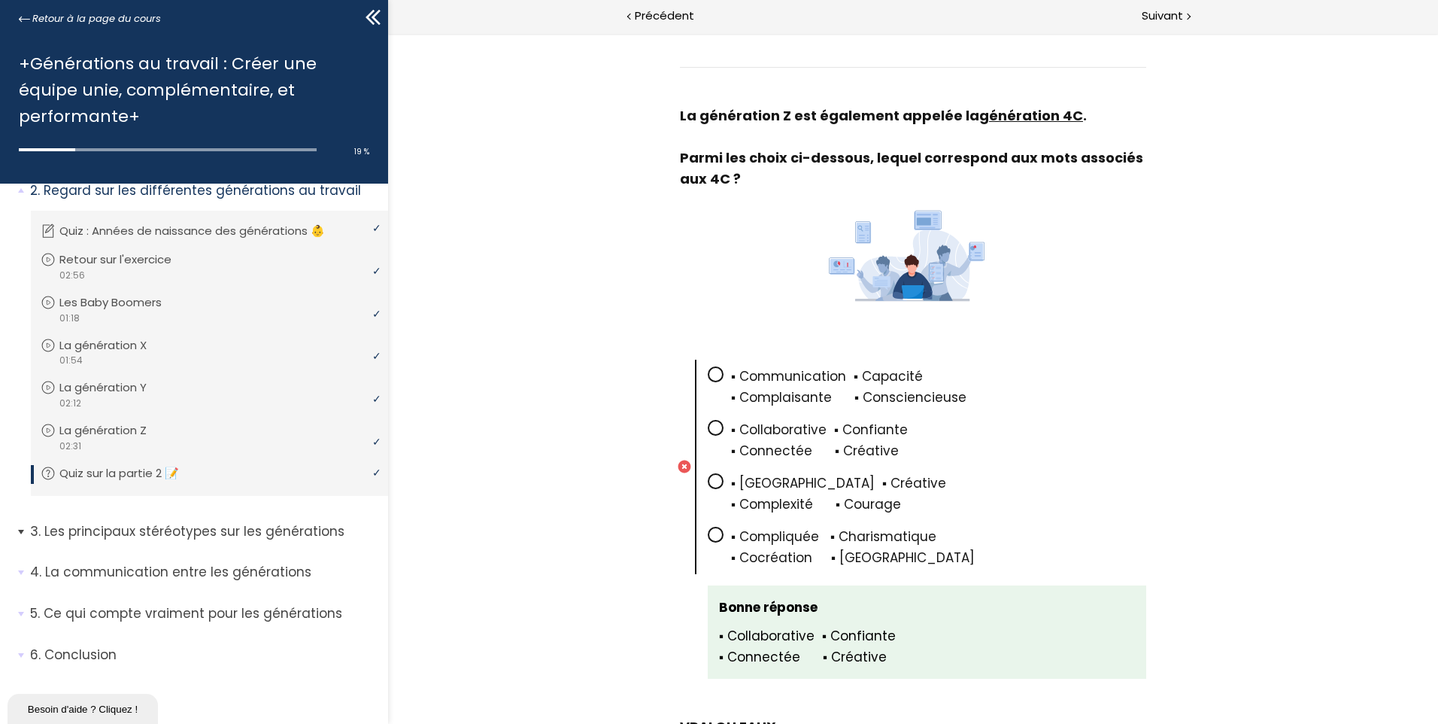
click at [104, 533] on p "Les principaux stéréotypes sur les générations" at bounding box center [203, 531] width 347 height 19
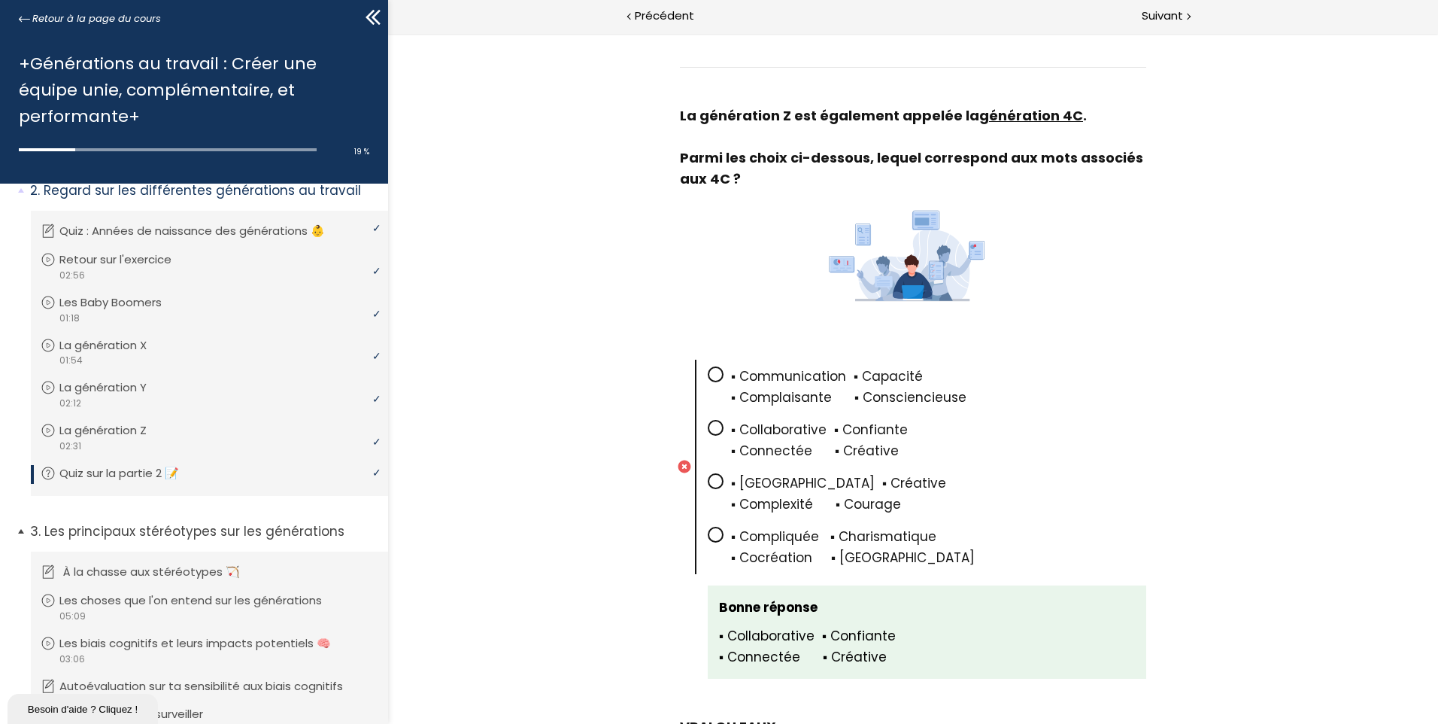
click at [102, 569] on p "À la chasse aux stéréotypes 🏹" at bounding box center [162, 571] width 199 height 17
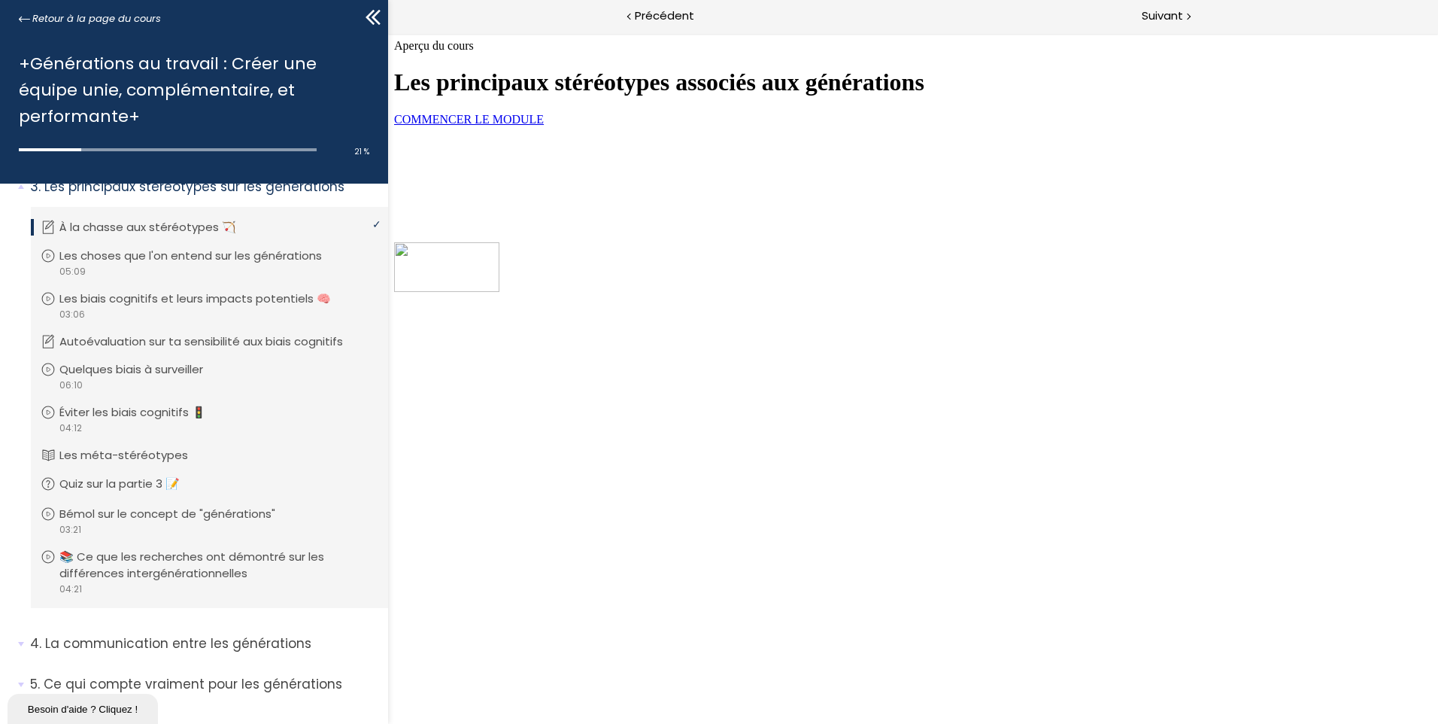
scroll to position [598, 0]
